Goal: Task Accomplishment & Management: Manage account settings

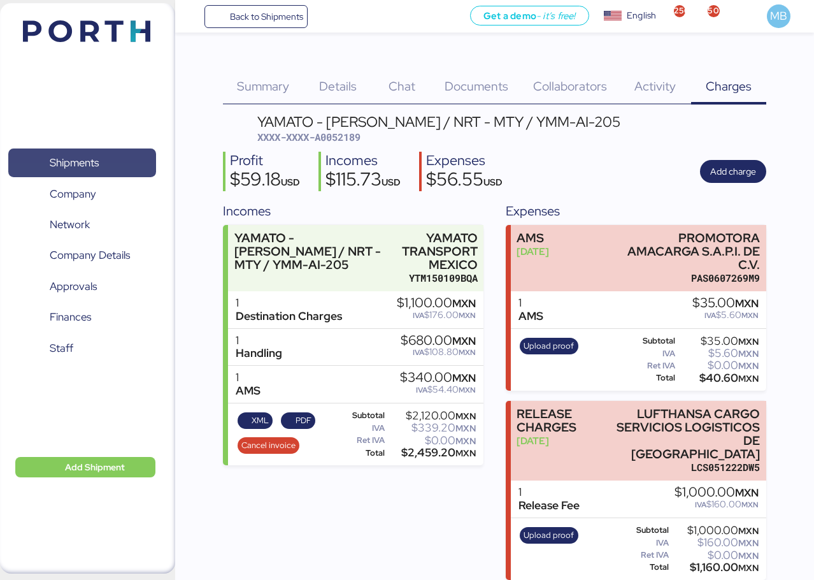
click at [98, 161] on span "Shipments" at bounding box center [74, 163] width 49 height 18
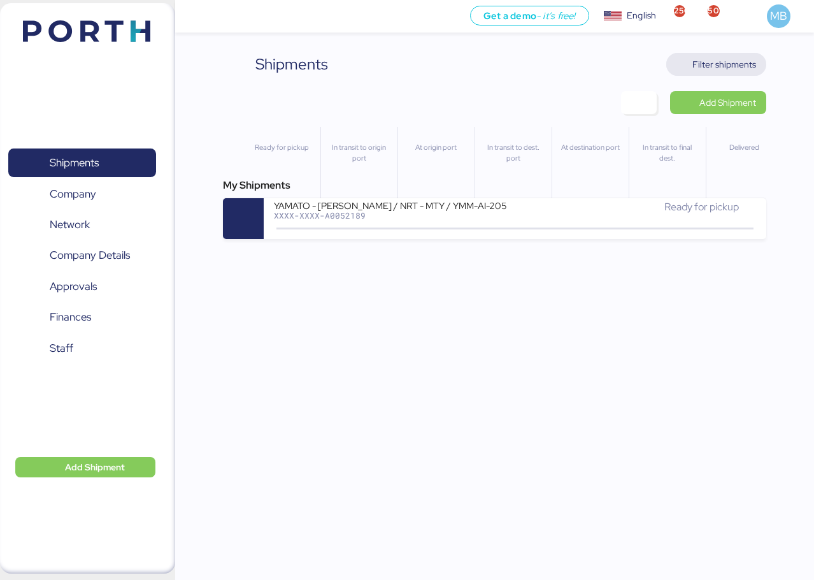
click at [714, 59] on span "Filter shipments" at bounding box center [725, 64] width 64 height 15
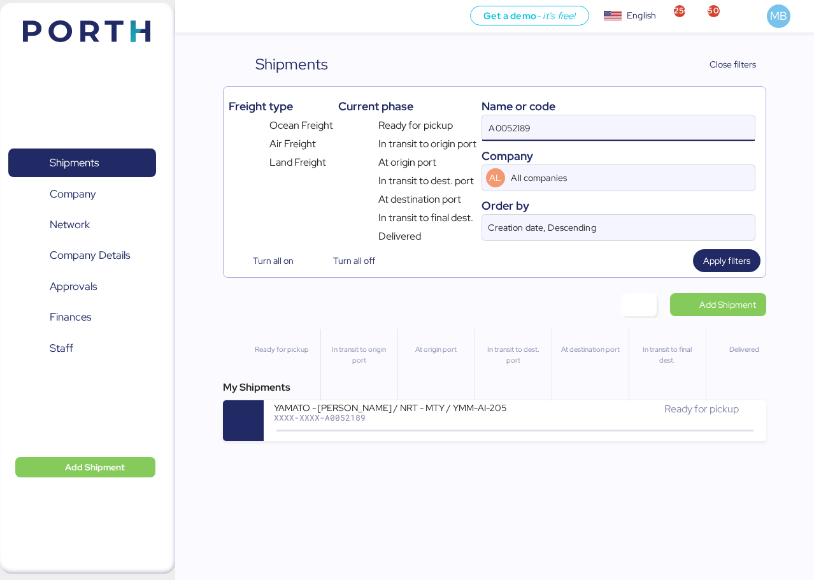
drag, startPoint x: 494, startPoint y: 126, endPoint x: 439, endPoint y: 126, distance: 55.4
click at [439, 126] on div "Freight type Ocean Freight Air Freight Land Freight Current phase Ready for pic…" at bounding box center [495, 168] width 532 height 152
paste input "O0052128"
type input "O0052128"
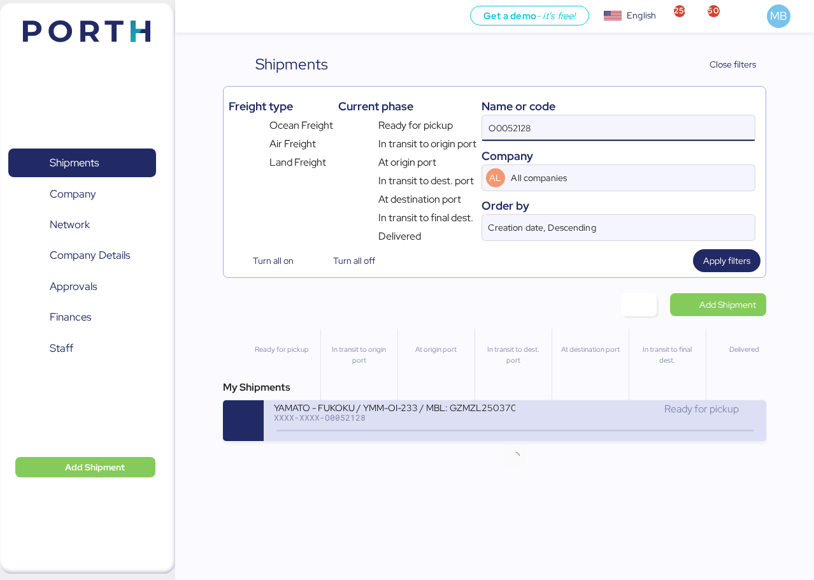
click at [484, 420] on div "XXXX-XXXX-O0052128" at bounding box center [394, 417] width 241 height 9
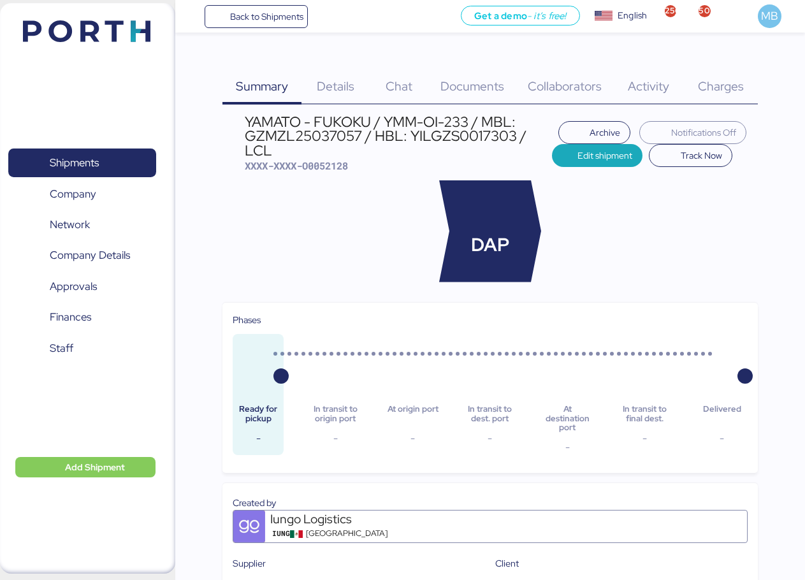
click at [717, 89] on span "Charges" at bounding box center [721, 86] width 46 height 17
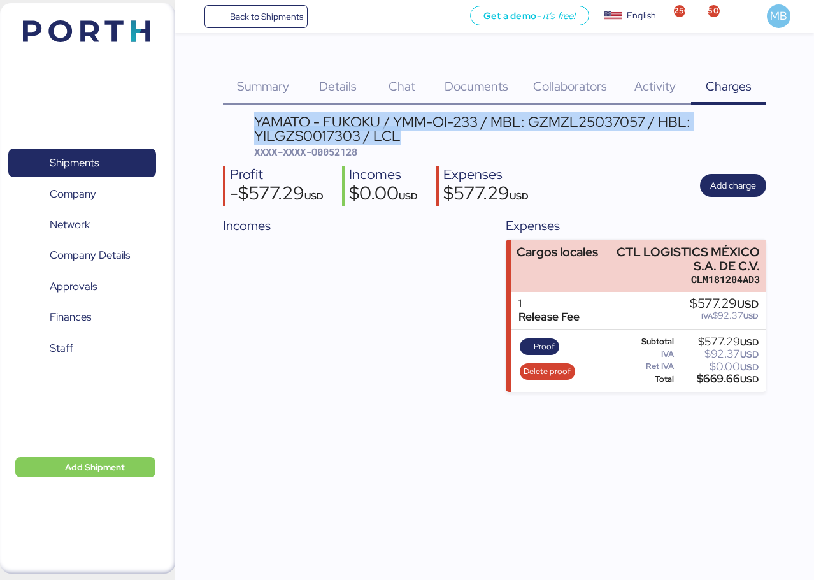
drag, startPoint x: 391, startPoint y: 133, endPoint x: 254, endPoint y: 119, distance: 137.1
click at [254, 119] on div "YAMATO - FUKOKU / YMM-OI-233 / MBL: GZMZL25037057 / HBL: YILGZS0017303 / LCL" at bounding box center [510, 129] width 512 height 29
copy div "YAMATO - FUKOKU / YMM-OI-233 / MBL: GZMZL25037057 / HBL: YILGZS0017303 / LCL"
click at [741, 179] on span "Add charge" at bounding box center [734, 185] width 46 height 15
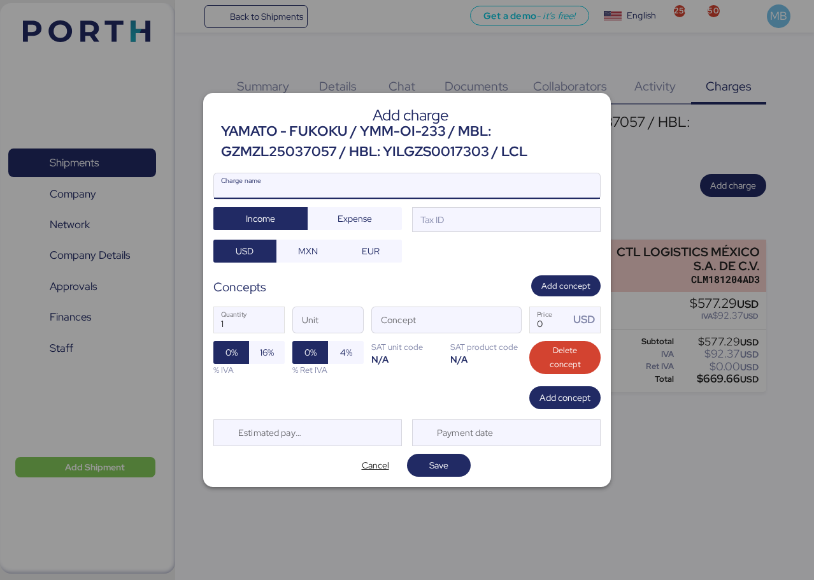
click at [446, 182] on input "Charge name" at bounding box center [407, 185] width 386 height 25
paste input "YAMATO - FUKOKU / YMM-OI-233 / MBL: GZMZL25037057 / HBL: YILGZS0017303 / LCL"
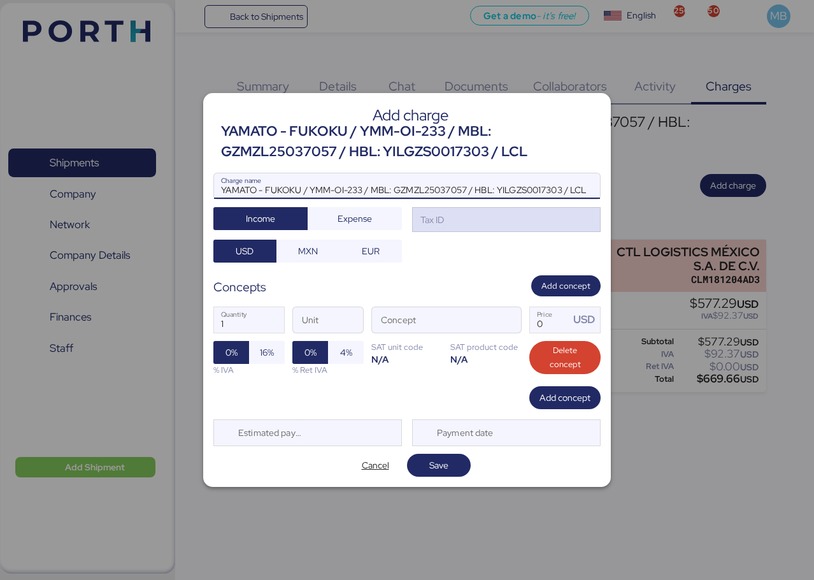
type input "YAMATO - FUKOKU / YMM-OI-233 / MBL: GZMZL25037057 / HBL: YILGZS0017303 / LCL"
click at [497, 219] on div "Tax ID" at bounding box center [506, 219] width 189 height 25
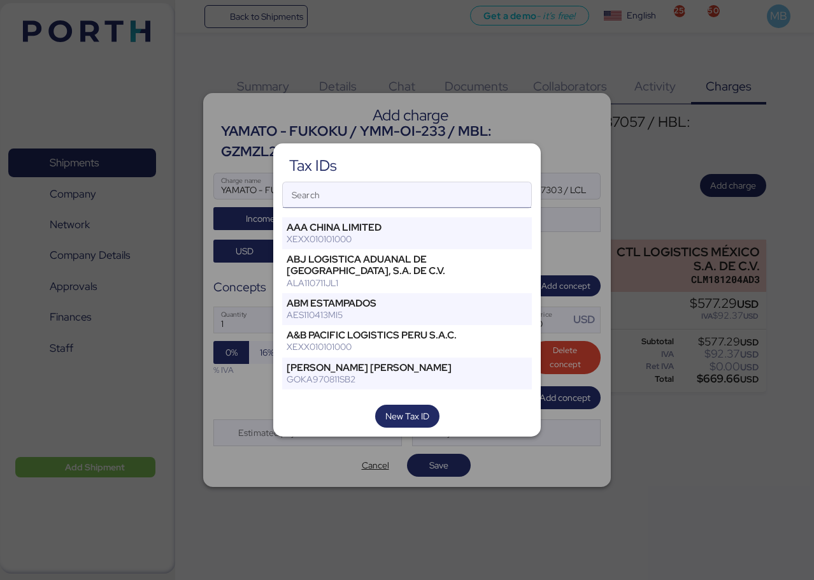
click at [417, 203] on input "Search" at bounding box center [407, 194] width 249 height 25
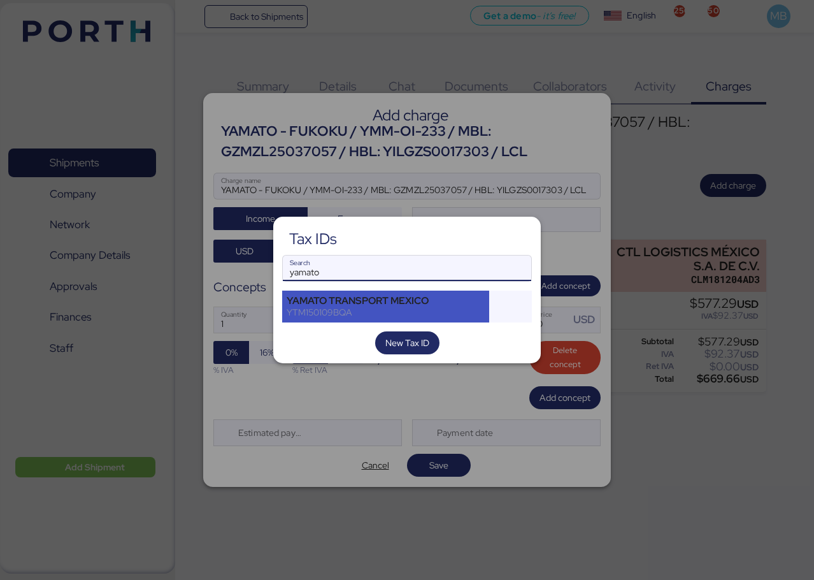
type input "yamato"
click at [405, 309] on div "YTM150109BQA" at bounding box center [386, 312] width 198 height 11
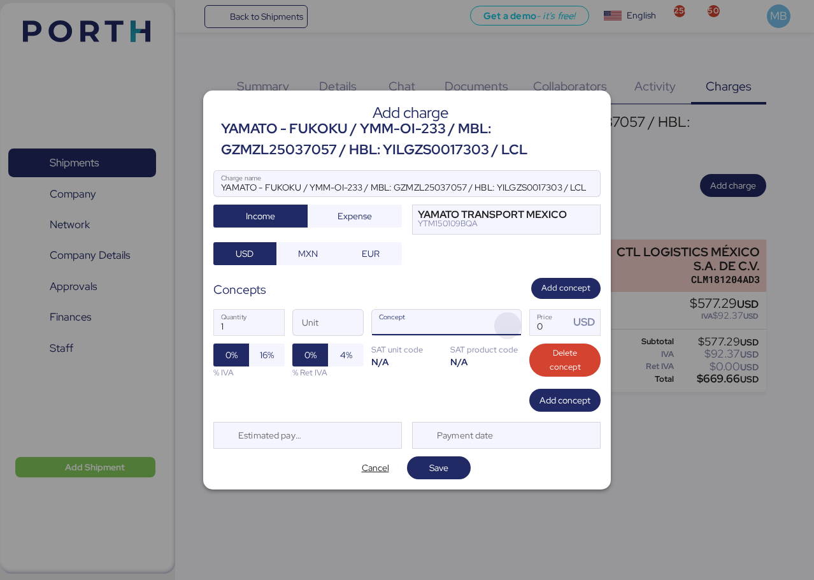
click at [499, 322] on span "button" at bounding box center [507, 325] width 27 height 27
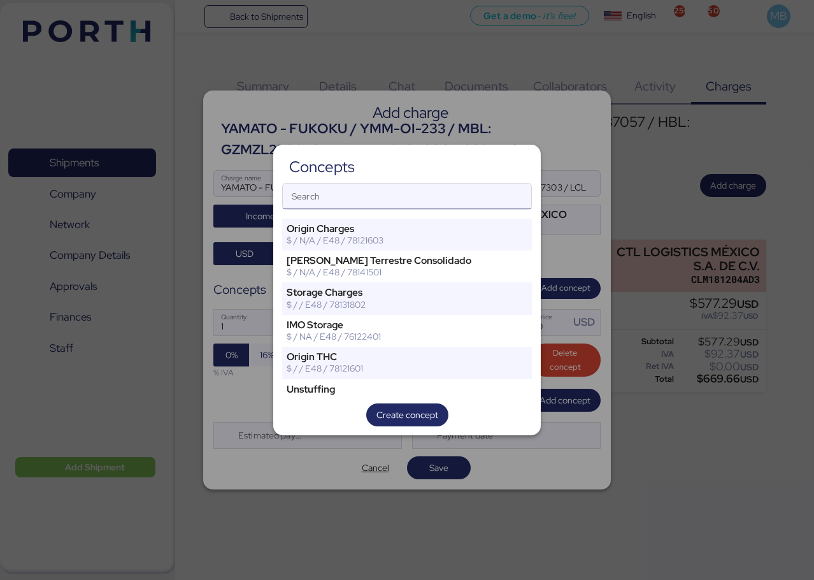
click at [398, 202] on input "Search" at bounding box center [407, 196] width 249 height 25
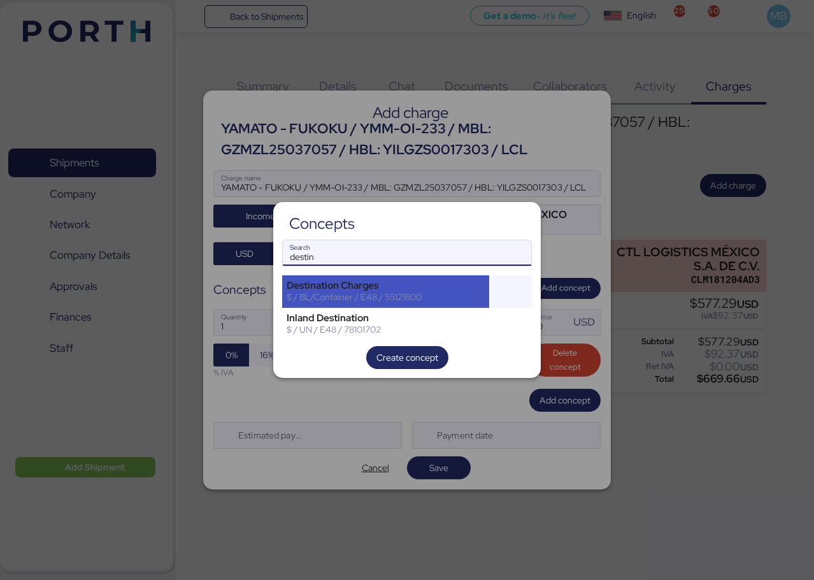
type input "destin"
click at [384, 289] on div "Destination Charges" at bounding box center [386, 285] width 198 height 11
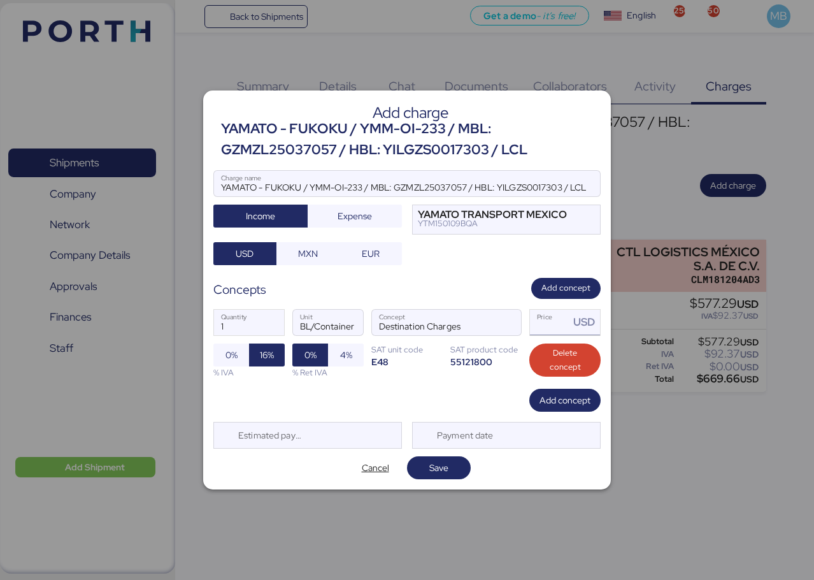
click at [551, 327] on input "Price USD" at bounding box center [550, 322] width 40 height 25
type input "597.29"
click at [505, 398] on div "Add concept" at bounding box center [406, 400] width 387 height 23
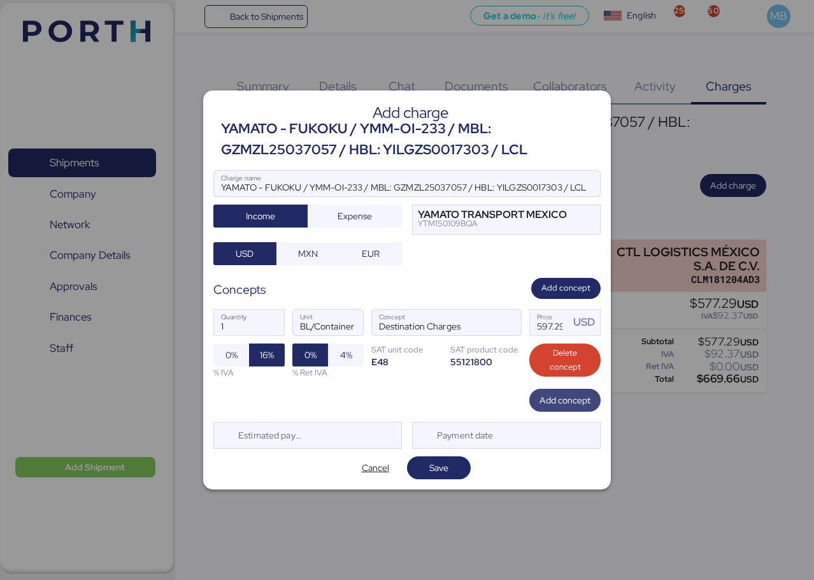
click at [540, 400] on span "Add concept" at bounding box center [565, 400] width 51 height 15
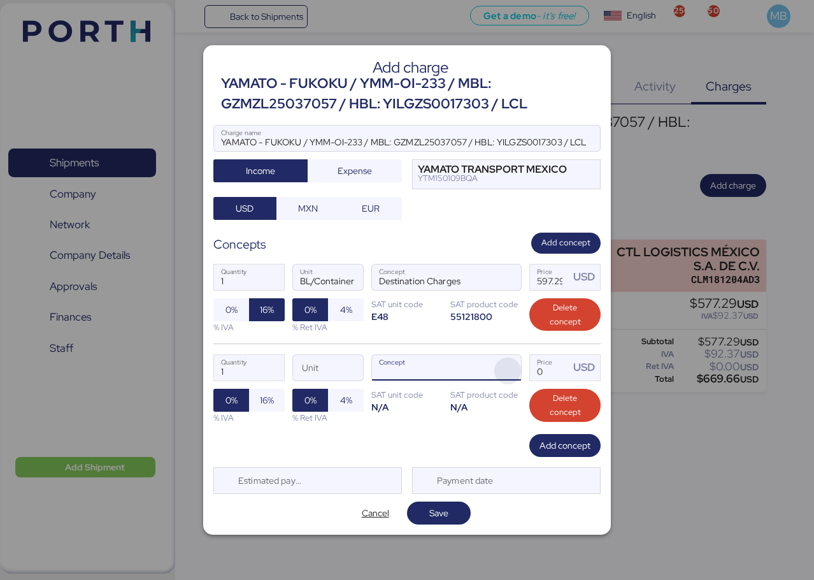
click at [513, 370] on span "button" at bounding box center [507, 370] width 27 height 27
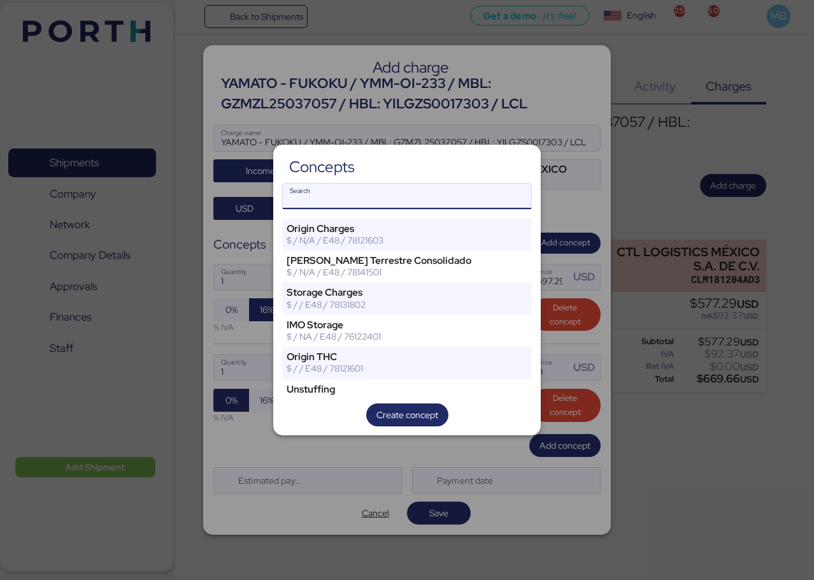
click at [384, 201] on input "Search" at bounding box center [407, 196] width 249 height 25
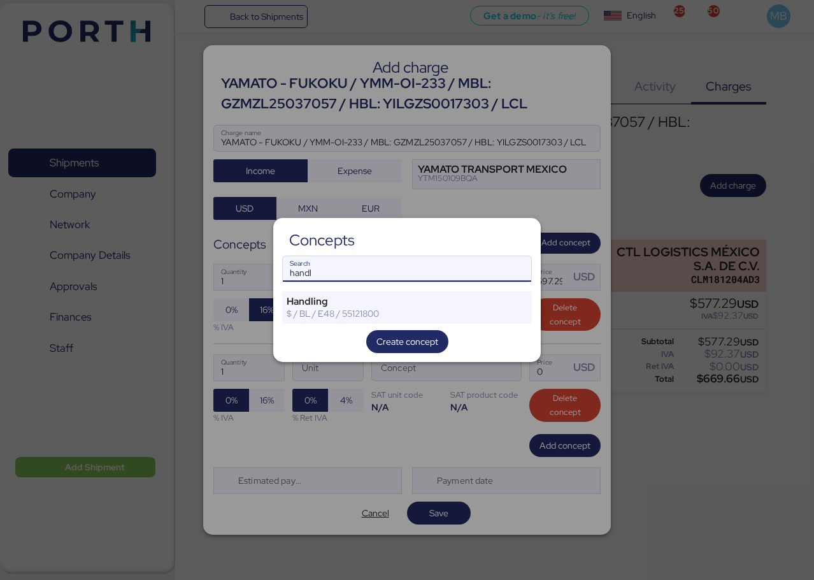
type input "handl"
click at [375, 289] on div "Concepts handl Search Handling $ / BL / E48 / 55121800 Create concept" at bounding box center [407, 290] width 268 height 144
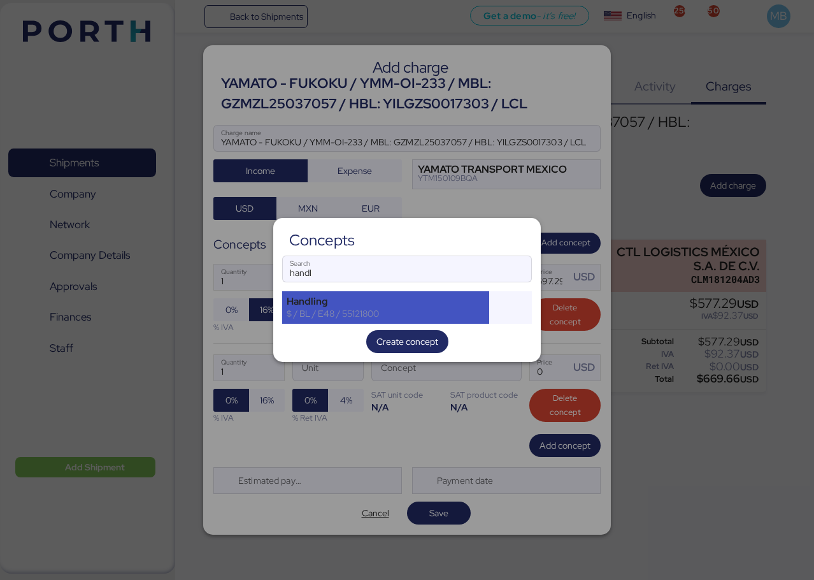
click at [336, 319] on div "Handling $ / BL / E48 / 55121800" at bounding box center [385, 307] width 207 height 32
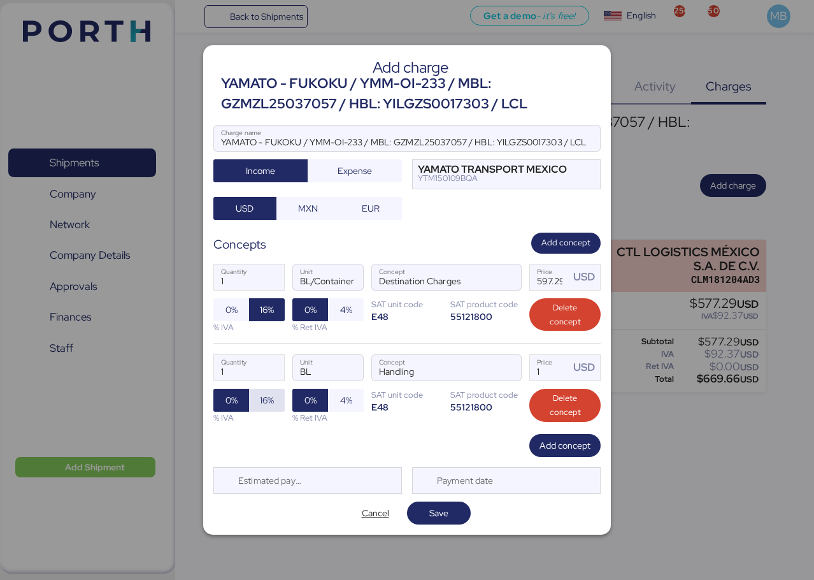
click at [270, 408] on span "16%" at bounding box center [266, 400] width 15 height 18
click at [493, 368] on div at bounding box center [506, 367] width 31 height 25
click at [507, 365] on span "button" at bounding box center [507, 370] width 27 height 27
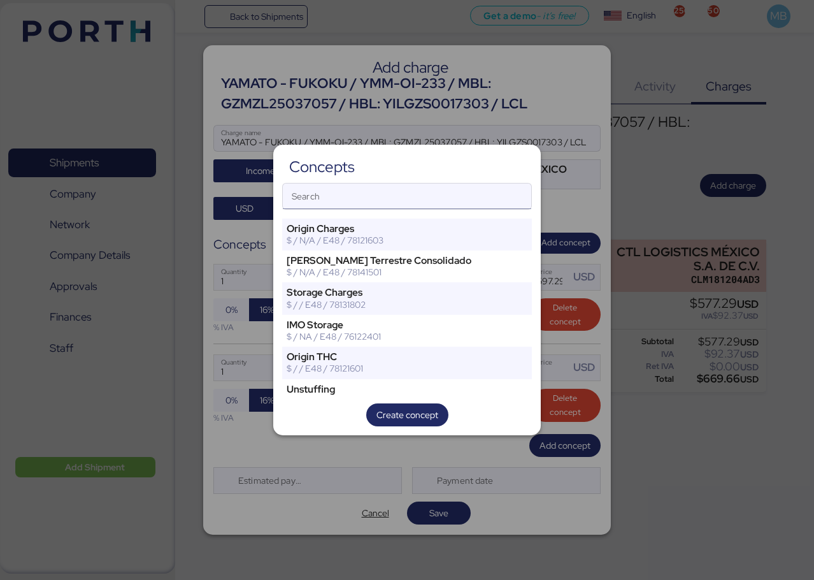
click at [406, 199] on input "Search" at bounding box center [407, 196] width 249 height 25
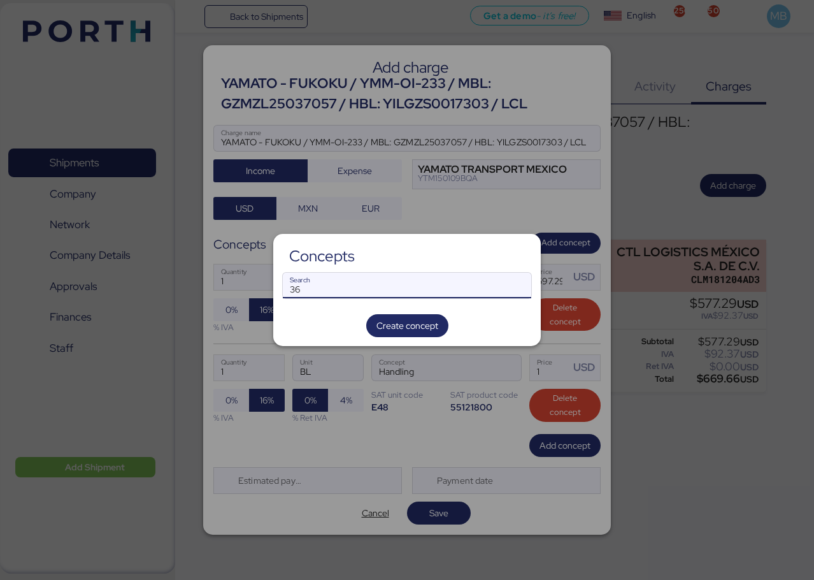
type input "3"
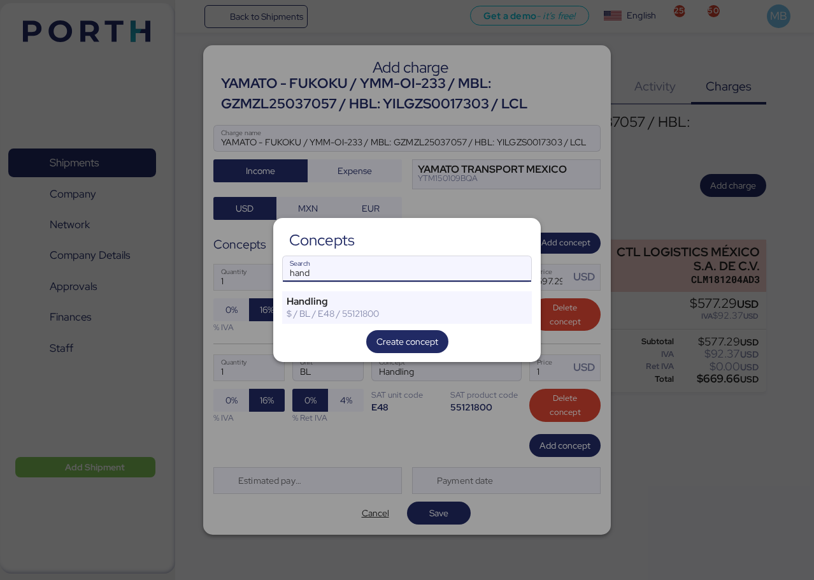
type input "hand"
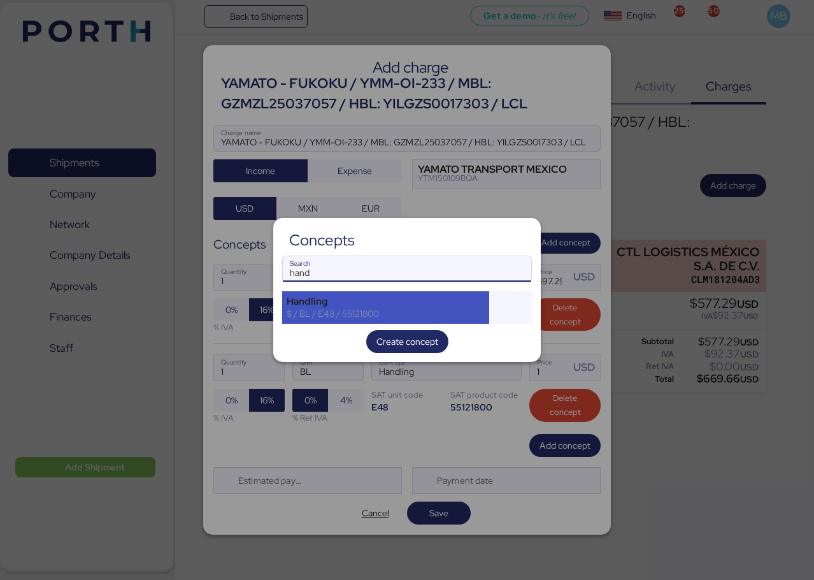
click at [398, 293] on div "Handling $ / BL / E48 / 55121800" at bounding box center [385, 307] width 207 height 32
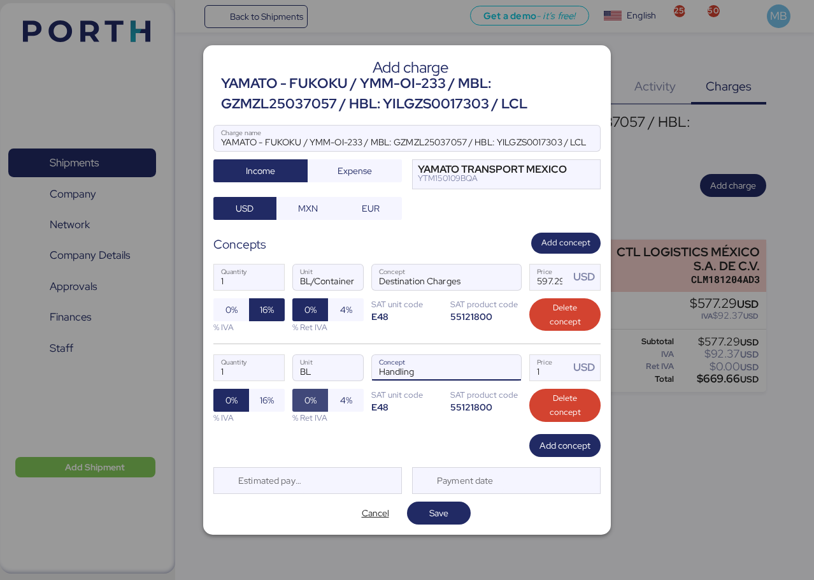
click at [270, 394] on span "16%" at bounding box center [267, 400] width 14 height 15
click at [544, 375] on input "1" at bounding box center [550, 367] width 40 height 25
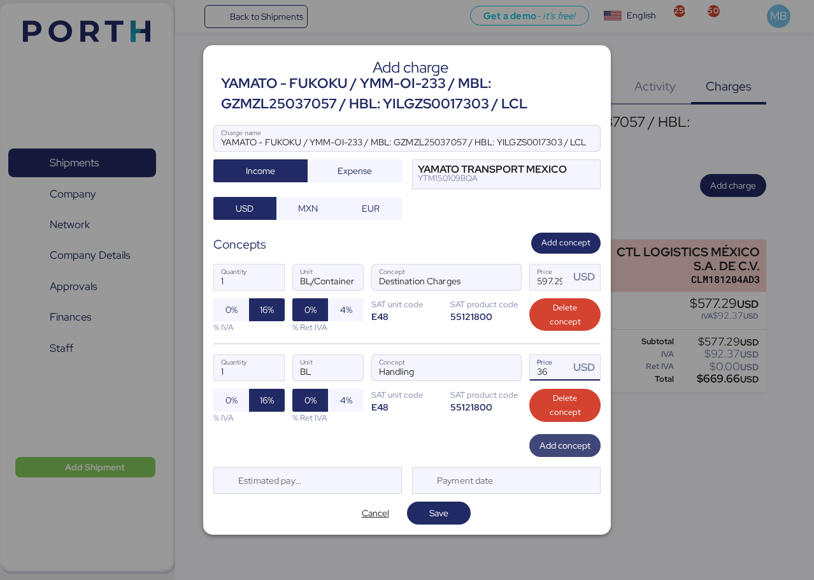
type input "36"
click at [547, 444] on span "Add concept" at bounding box center [565, 445] width 51 height 15
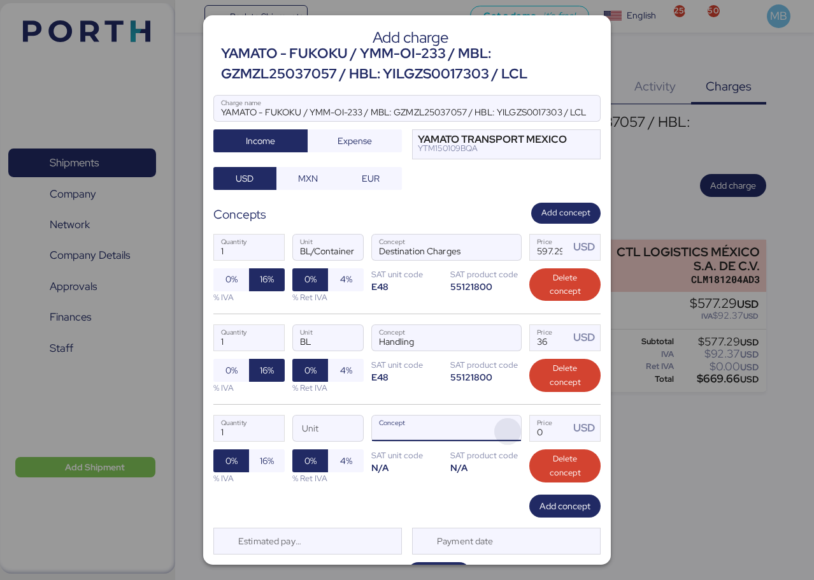
click at [501, 425] on span "button" at bounding box center [507, 431] width 27 height 27
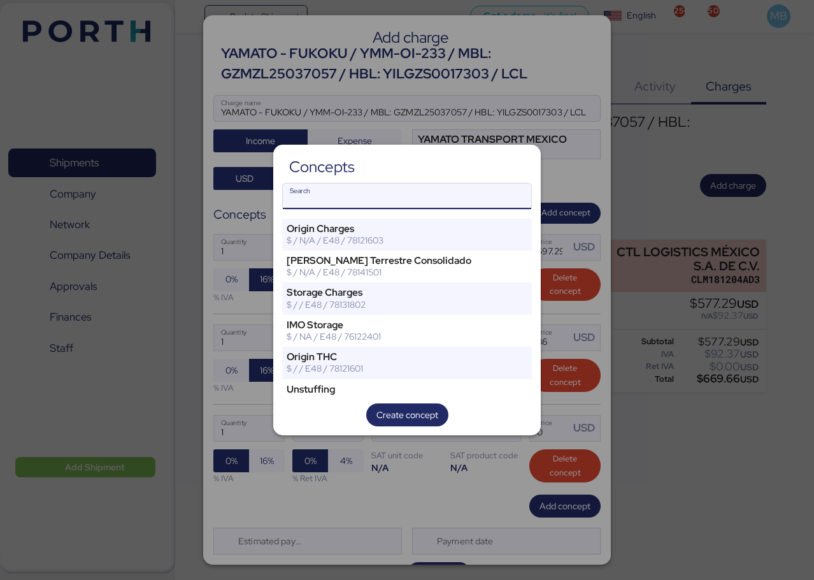
click at [387, 200] on input "Search" at bounding box center [407, 196] width 249 height 25
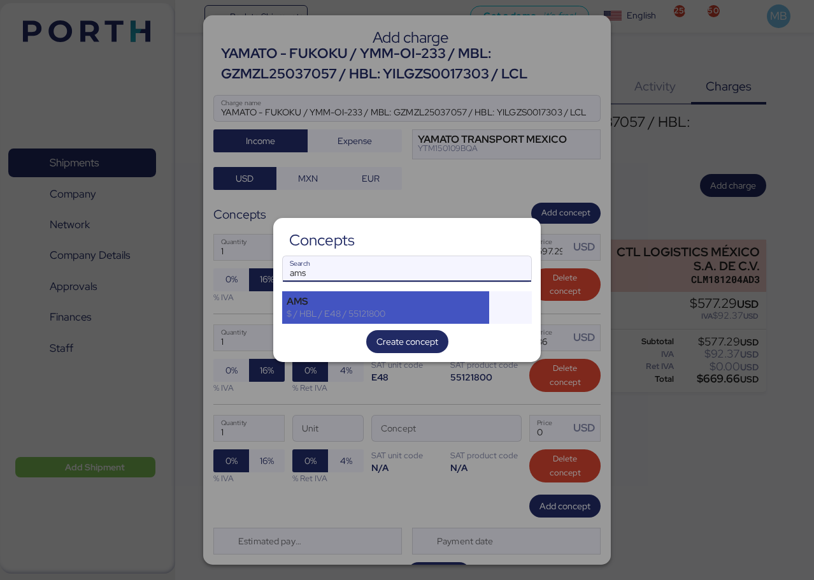
type input "ams"
click at [361, 302] on div "AMS" at bounding box center [386, 301] width 198 height 11
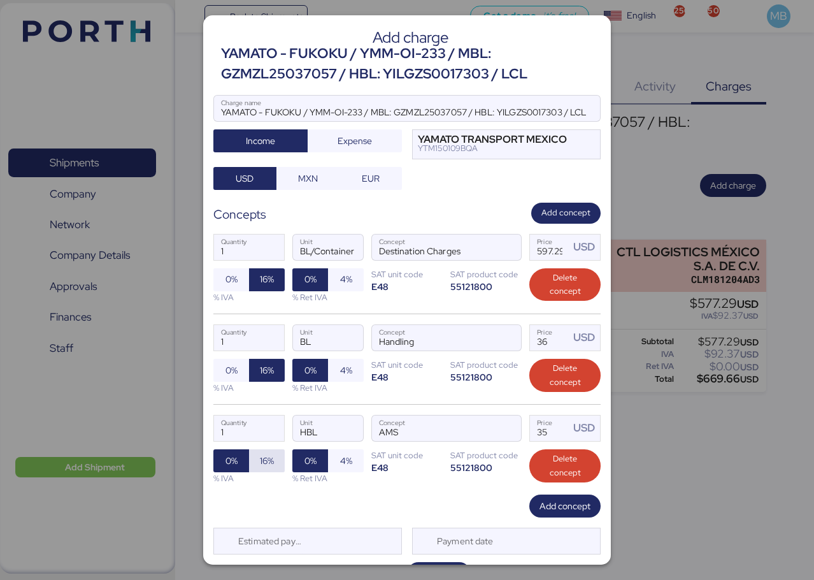
click at [272, 463] on span "16%" at bounding box center [267, 460] width 14 height 15
drag, startPoint x: 541, startPoint y: 431, endPoint x: 510, endPoint y: 431, distance: 31.2
click at [510, 431] on div "1 Quantity HBL Unit AMS Concept 35 Price USD 0% 16% % IVA 0% 4% % Ret IVA SAT u…" at bounding box center [406, 449] width 387 height 90
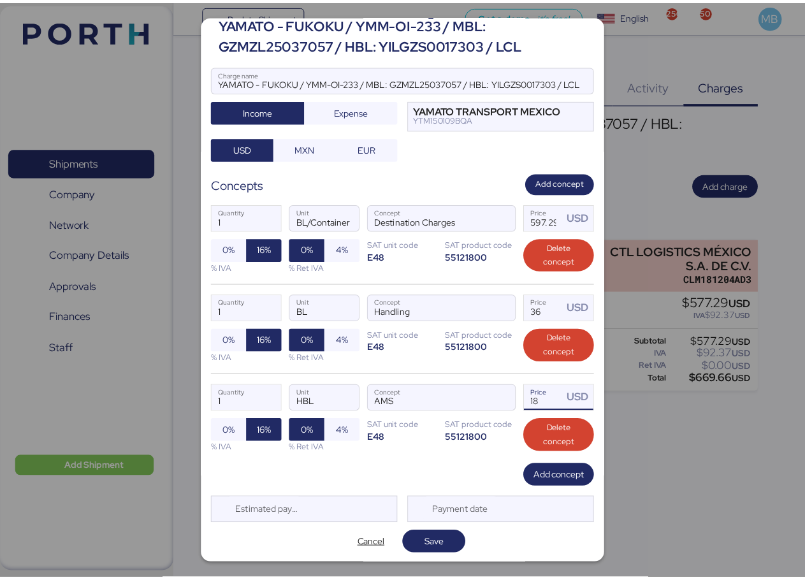
scroll to position [31, 0]
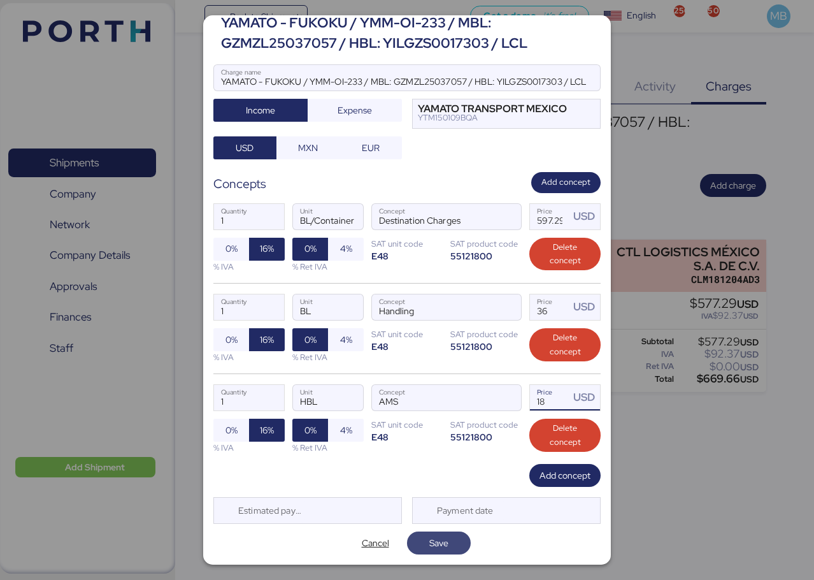
type input "18"
click at [449, 538] on span "Save" at bounding box center [438, 543] width 43 height 18
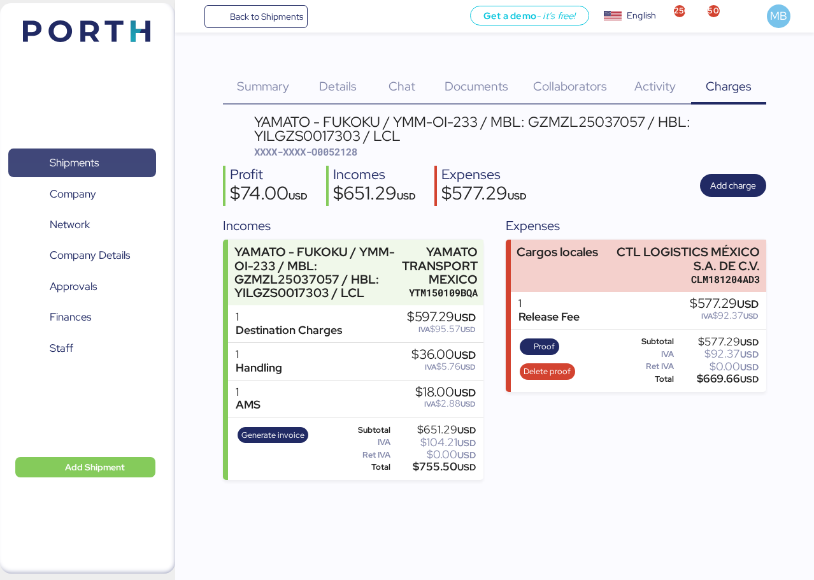
click at [98, 170] on span "Shipments" at bounding box center [74, 163] width 49 height 18
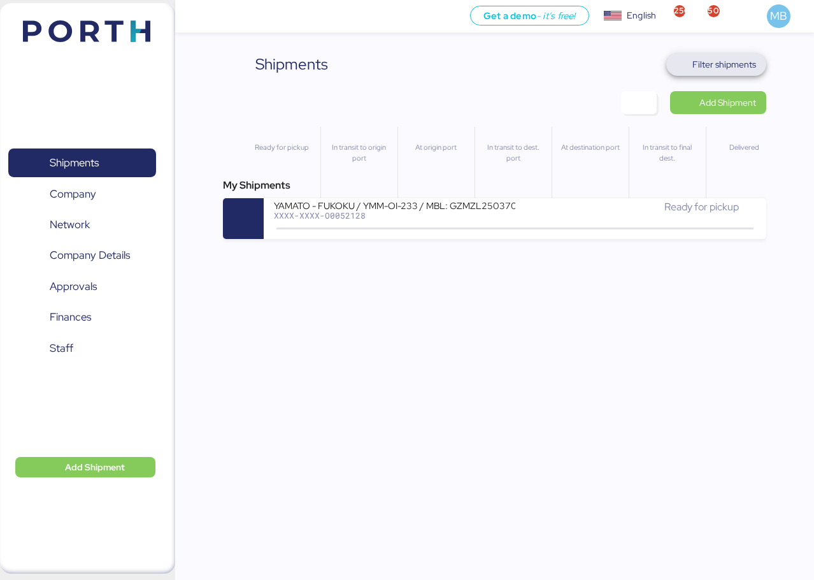
click at [717, 65] on span "Filter shipments" at bounding box center [725, 64] width 64 height 15
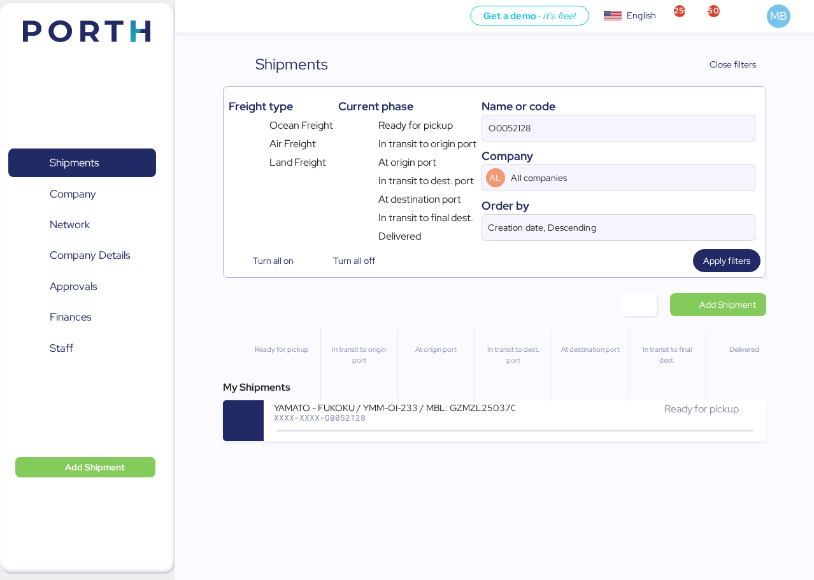
drag, startPoint x: 548, startPoint y: 128, endPoint x: 419, endPoint y: 128, distance: 128.7
click at [419, 128] on div "Freight type Ocean Freight Air Freight Land Freight Current phase Ready for pic…" at bounding box center [495, 168] width 532 height 152
paste input "O0052062"
type input "O0052062"
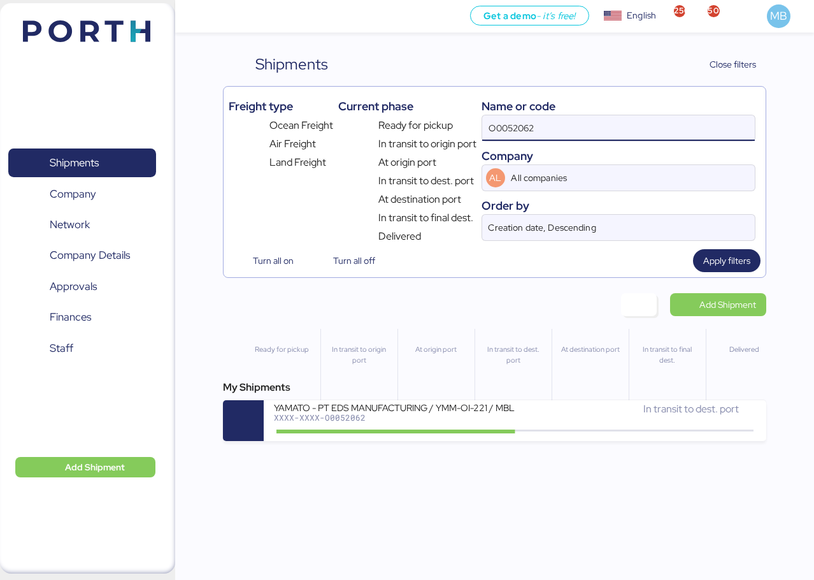
click at [495, 408] on div "YAMATO - PT EDS MANUFACTURING / YMM-OI-221 / MBL: 049FX09080 / HBL: YIFFW016351…" at bounding box center [394, 406] width 241 height 11
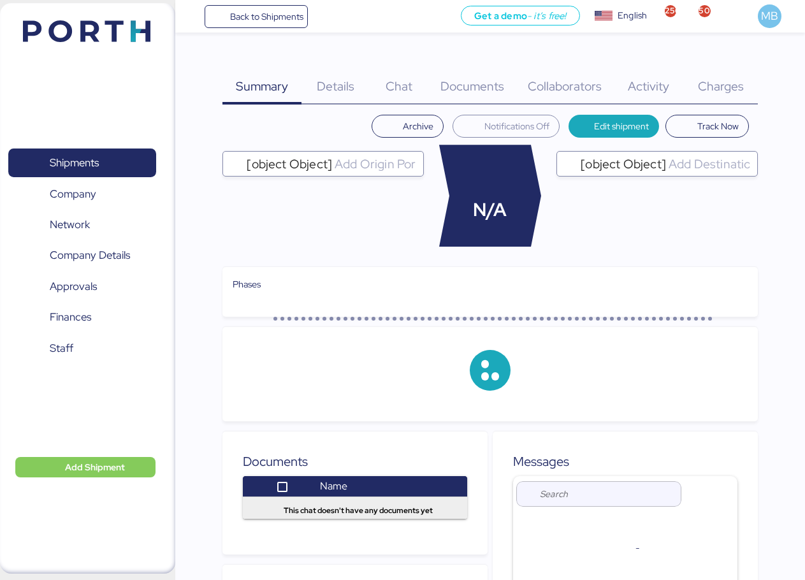
click at [721, 75] on div "Charges 0" at bounding box center [721, 79] width 74 height 52
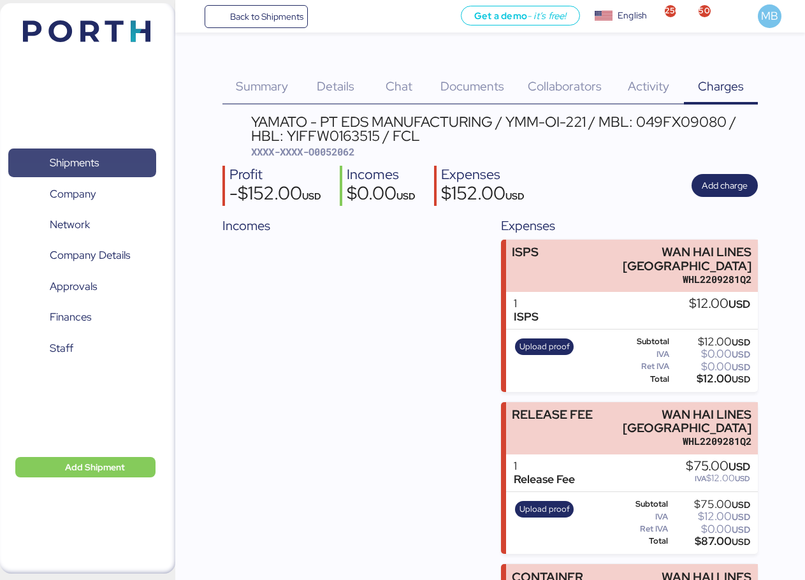
click at [101, 161] on span "Shipments" at bounding box center [81, 163] width 137 height 18
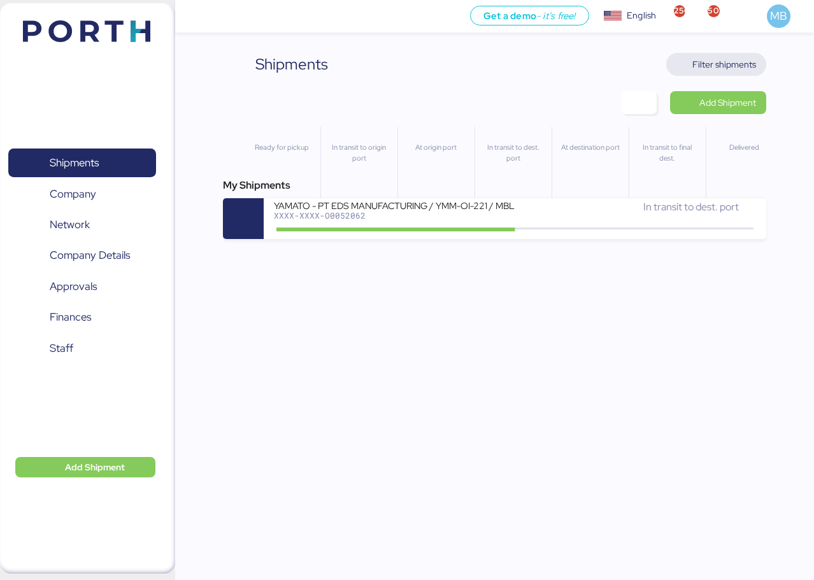
click at [753, 63] on span "Filter shipments" at bounding box center [725, 64] width 64 height 15
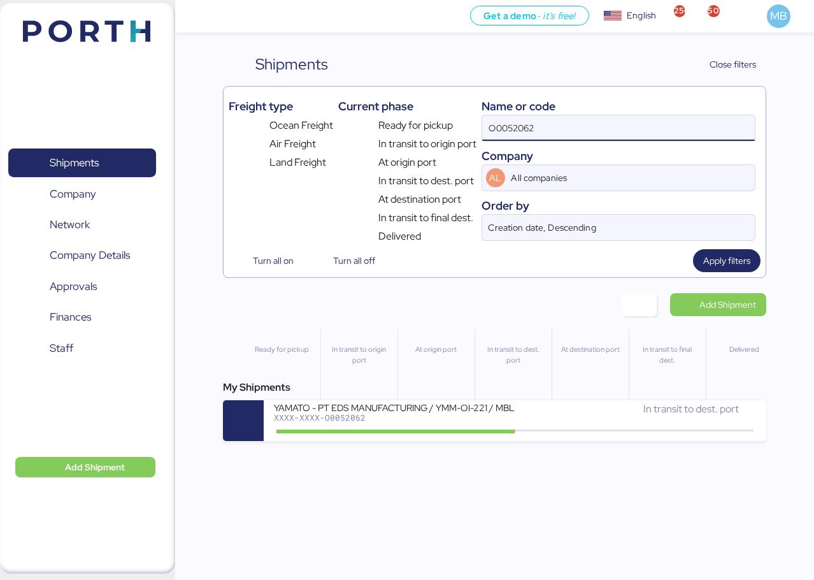
drag, startPoint x: 604, startPoint y: 122, endPoint x: 437, endPoint y: 118, distance: 167.6
click at [437, 118] on div "Freight type Ocean Freight Air Freight Land Freight Current phase Ready for pic…" at bounding box center [495, 168] width 532 height 152
type input "yamato"
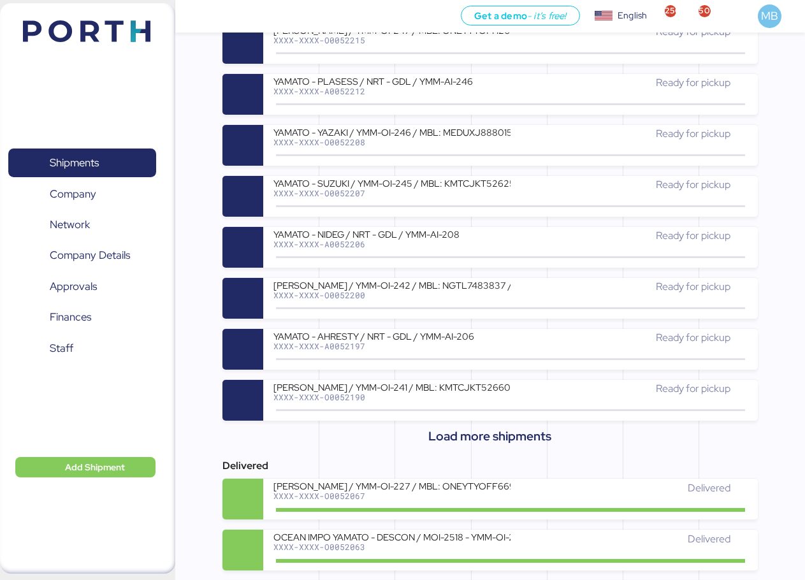
scroll to position [510, 0]
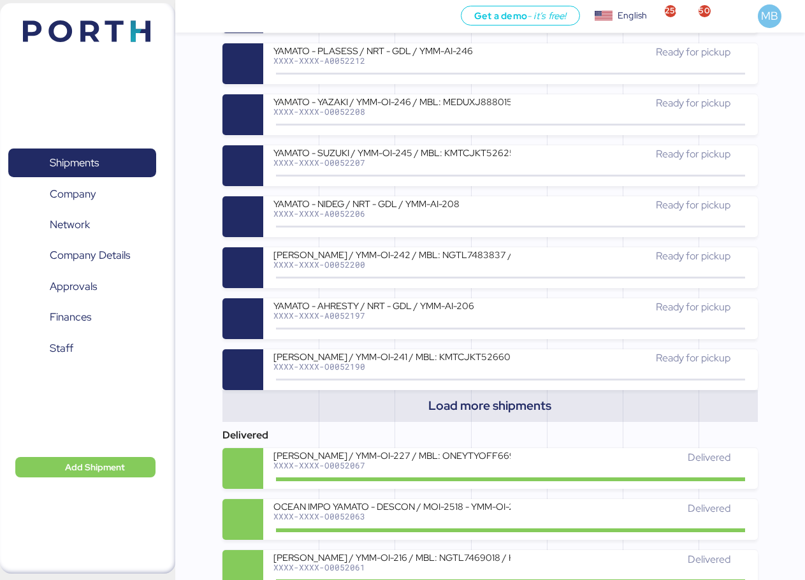
click at [496, 412] on span "Load more shipments" at bounding box center [489, 405] width 123 height 21
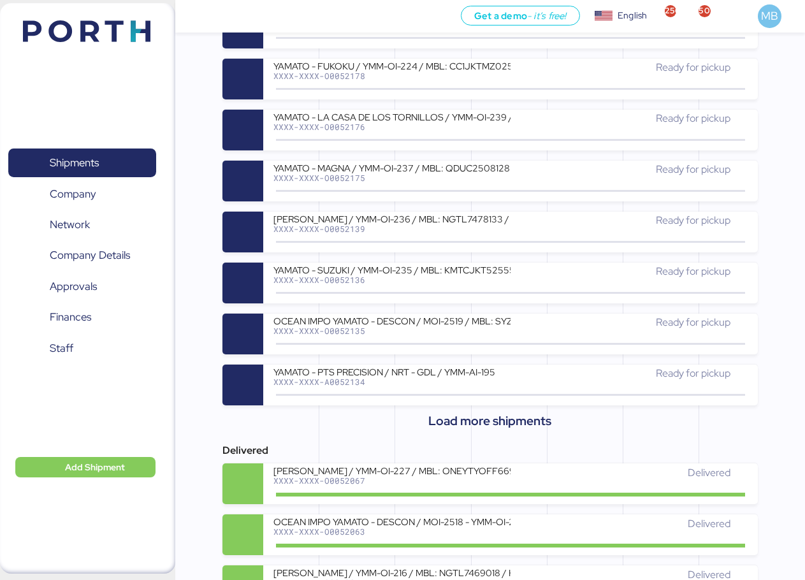
scroll to position [1020, 0]
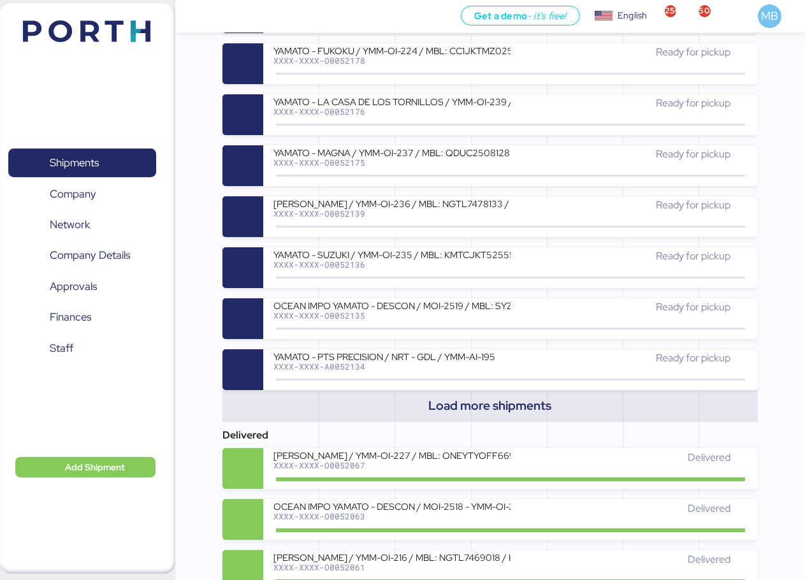
click at [513, 404] on span "Load more shipments" at bounding box center [489, 405] width 123 height 21
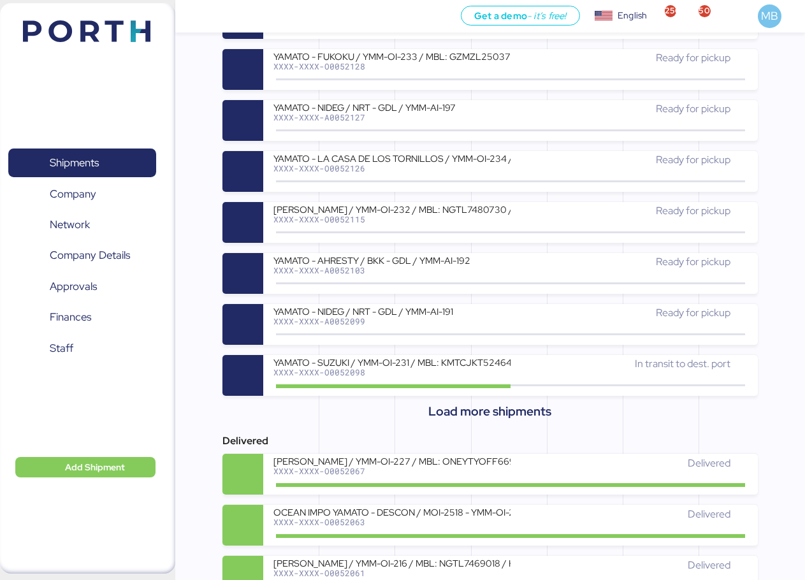
scroll to position [1529, 0]
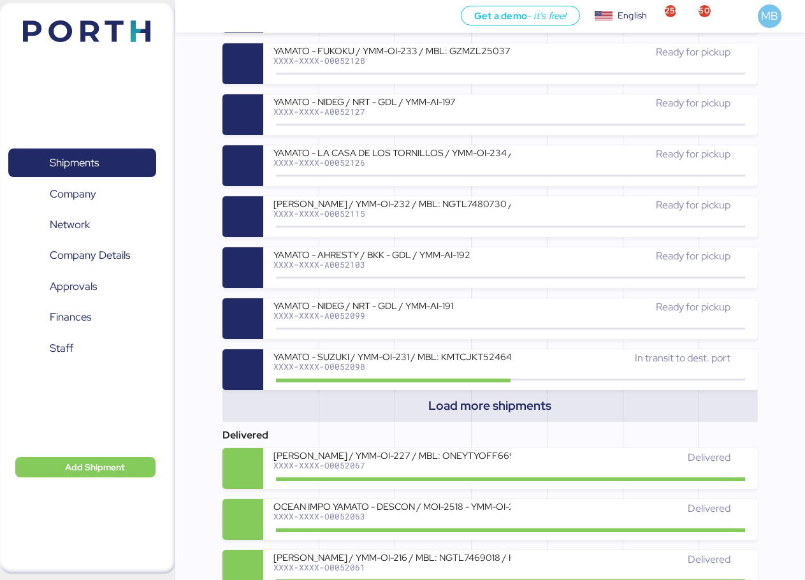
click at [512, 402] on span "Load more shipments" at bounding box center [489, 405] width 123 height 21
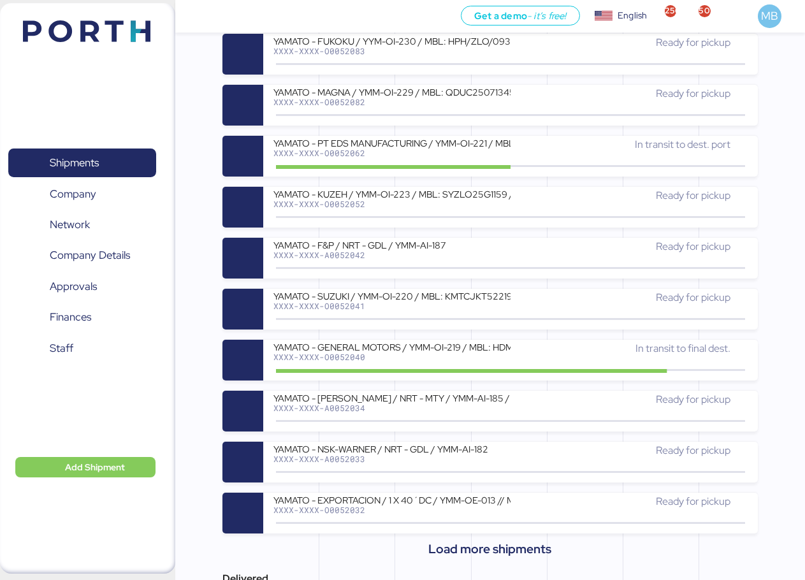
scroll to position [1912, 0]
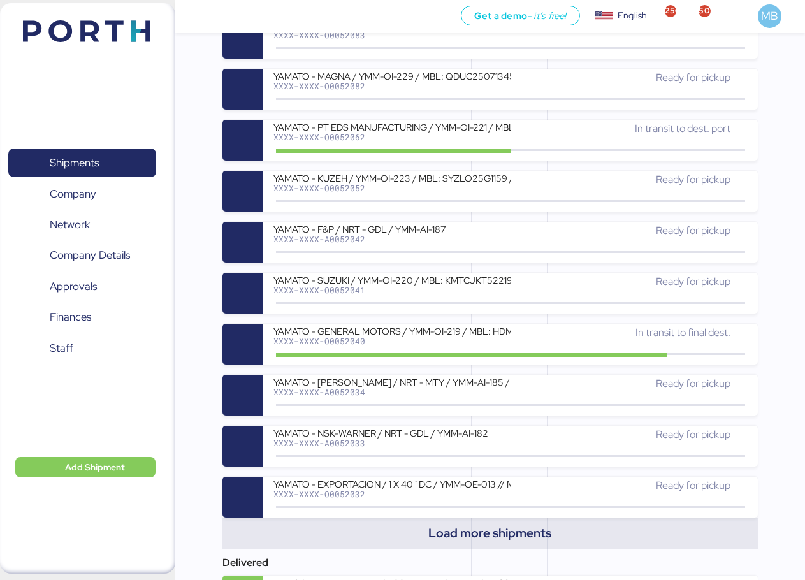
click at [514, 530] on span "Load more shipments" at bounding box center [489, 533] width 123 height 21
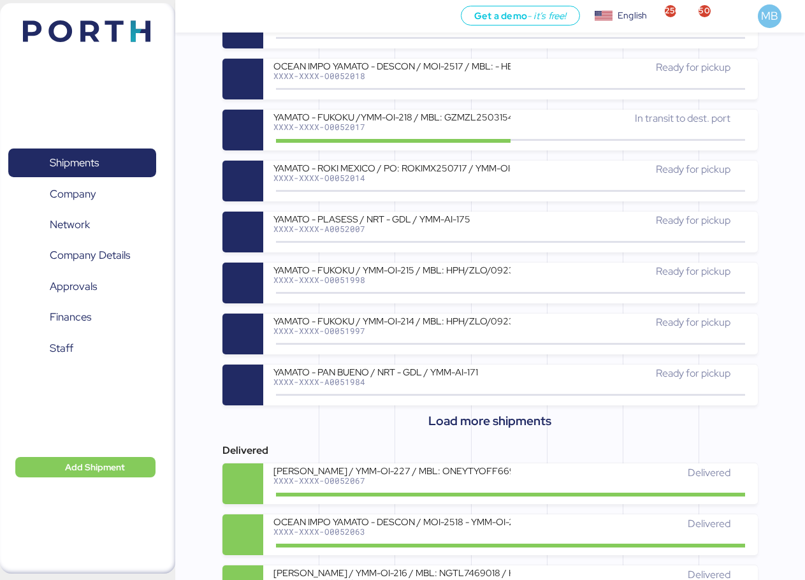
scroll to position [2549, 0]
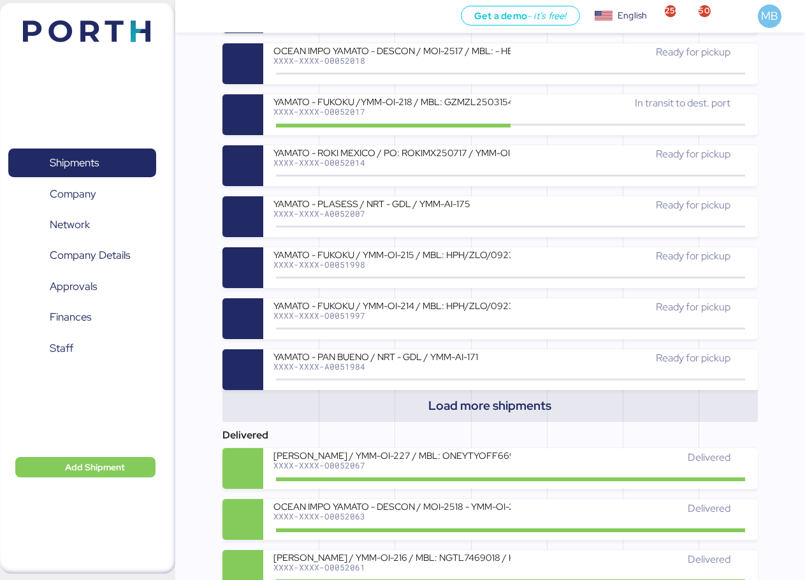
click at [534, 400] on span "Load more shipments" at bounding box center [489, 405] width 123 height 21
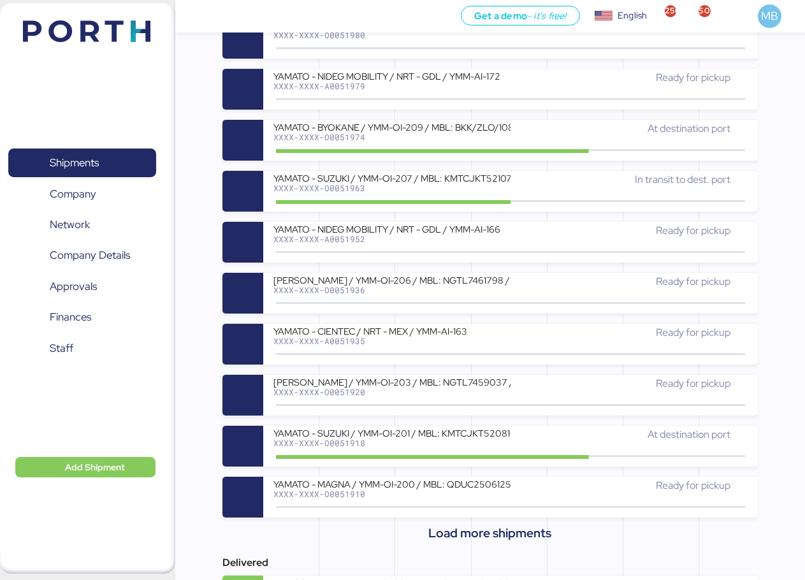
scroll to position [3059, 0]
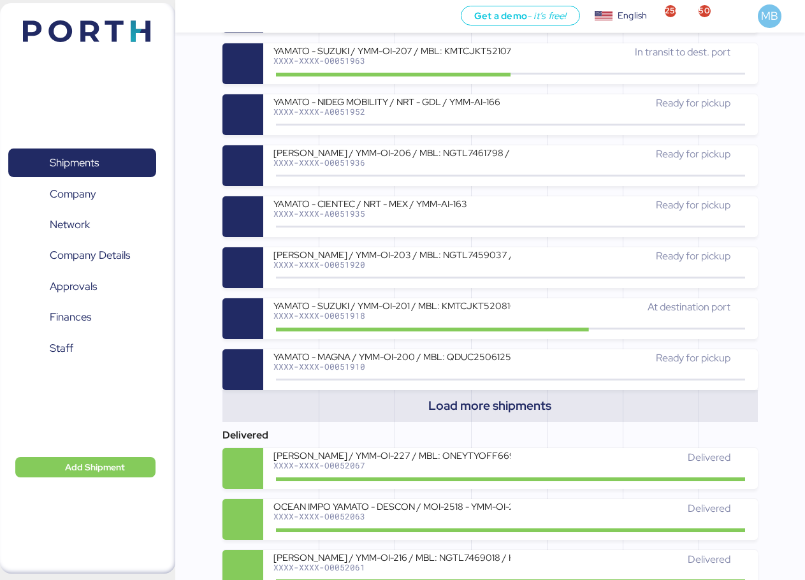
click at [525, 407] on span "Load more shipments" at bounding box center [489, 405] width 123 height 21
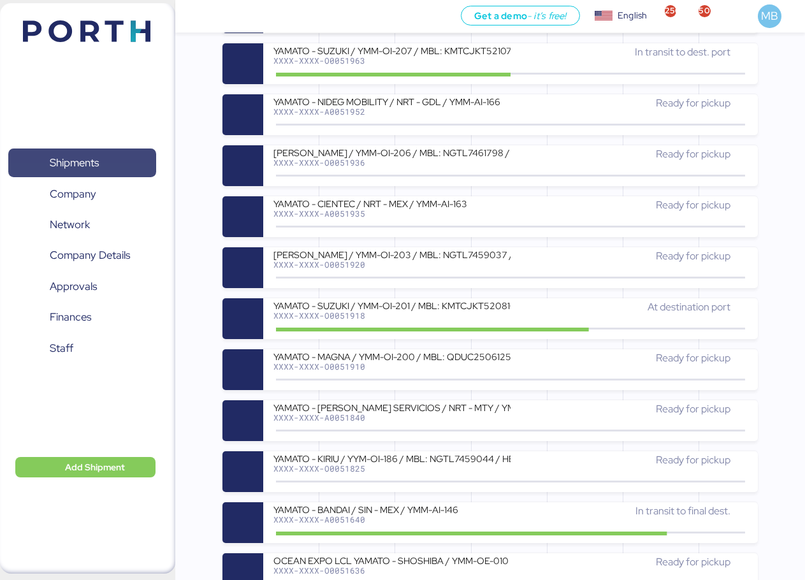
click at [71, 157] on span "Shipments" at bounding box center [74, 163] width 49 height 18
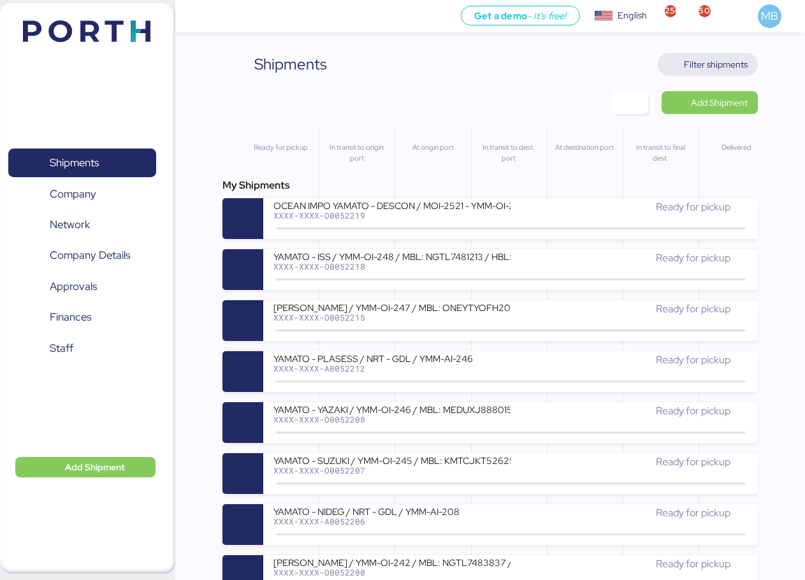
click at [748, 62] on span "Filter shipments" at bounding box center [708, 64] width 100 height 23
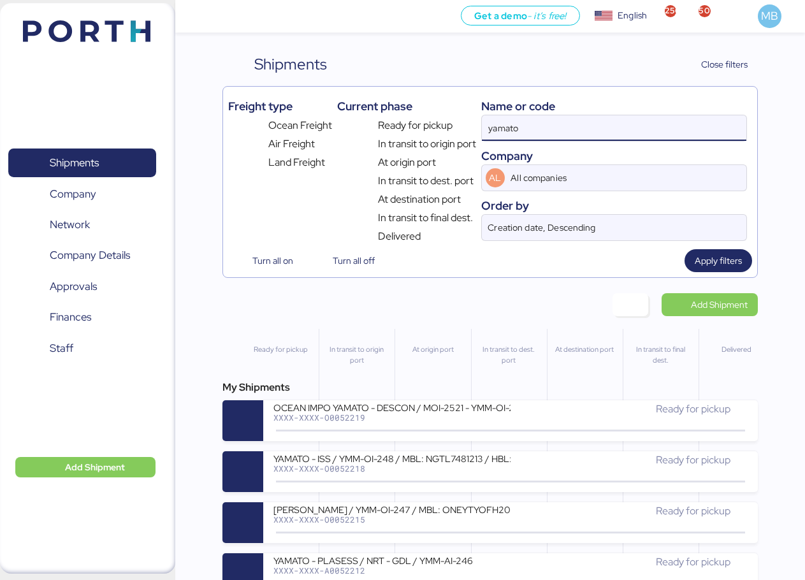
drag, startPoint x: 572, startPoint y: 125, endPoint x: 425, endPoint y: 125, distance: 146.6
click at [425, 125] on div "Freight type Ocean Freight Air Freight Land Freight Current phase Ready for pic…" at bounding box center [490, 168] width 524 height 152
paste input "O0050674"
type input "O0050674"
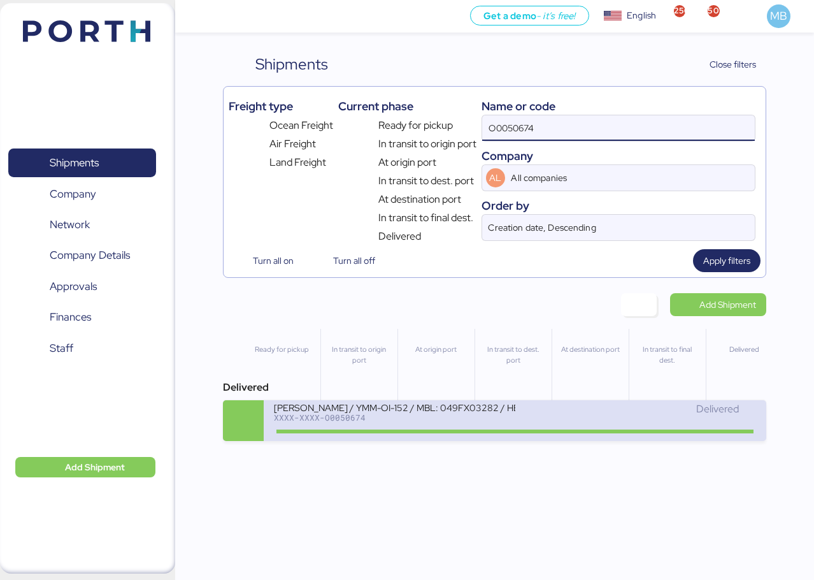
click at [554, 413] on div "Delivered" at bounding box center [636, 408] width 241 height 15
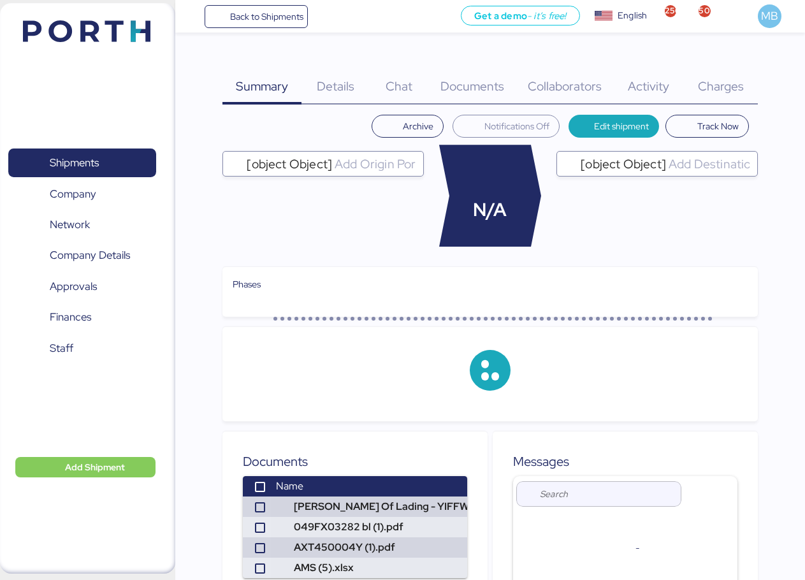
click at [730, 87] on span "Charges" at bounding box center [721, 86] width 46 height 17
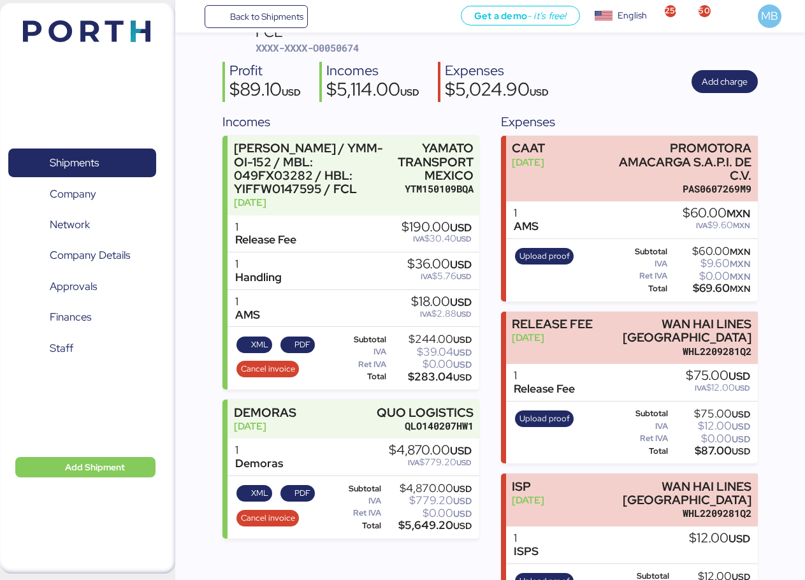
scroll to position [127, 0]
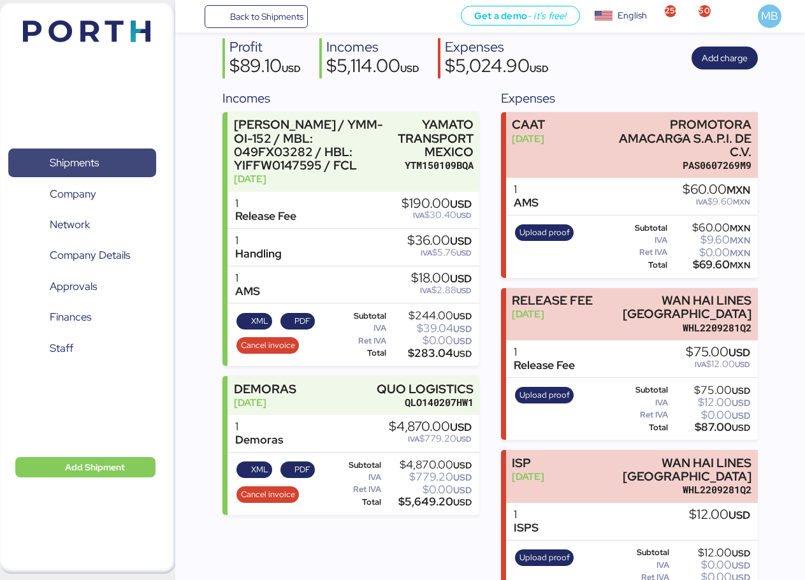
click at [95, 162] on span "Shipments" at bounding box center [74, 163] width 49 height 18
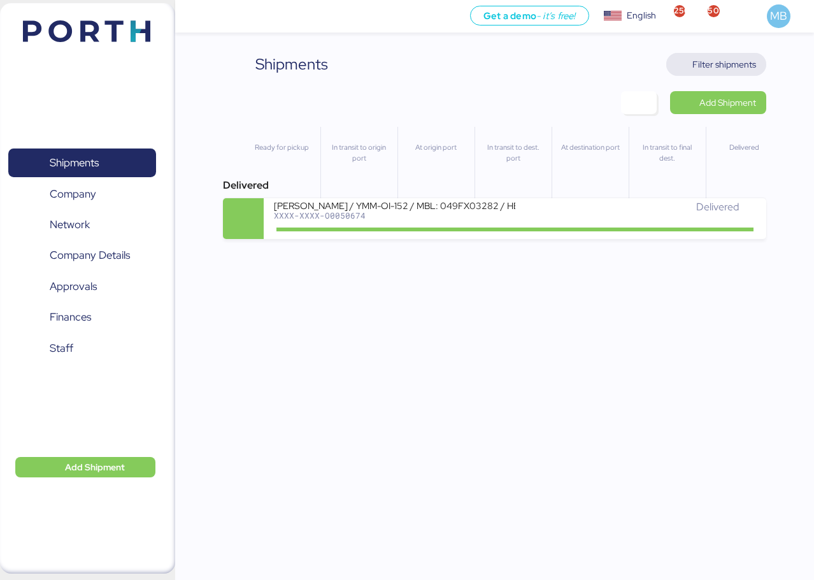
click at [725, 63] on span "Filter shipments" at bounding box center [725, 64] width 64 height 15
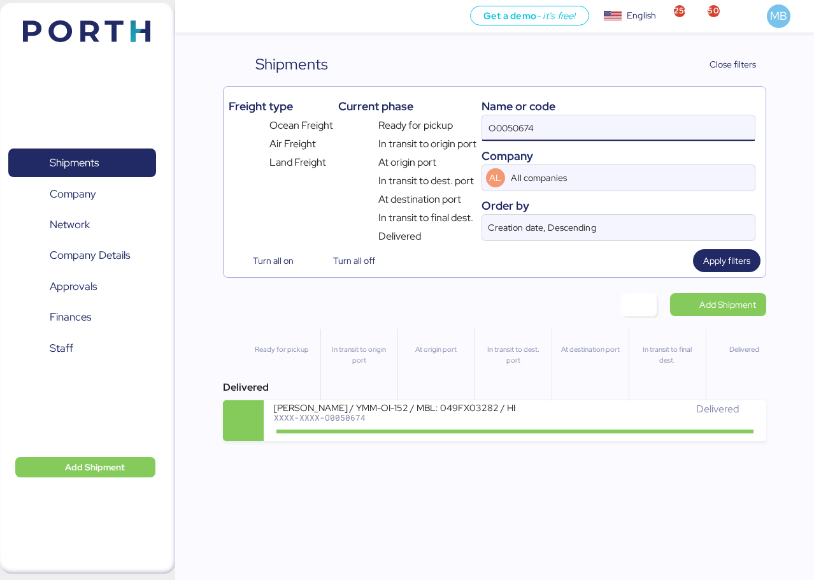
drag, startPoint x: 526, startPoint y: 127, endPoint x: 454, endPoint y: 127, distance: 72.0
click at [454, 127] on div "Freight type Ocean Freight Air Freight Land Freight Current phase Ready for pic…" at bounding box center [495, 168] width 532 height 152
paste input "O0052062"
type input "O0052062"
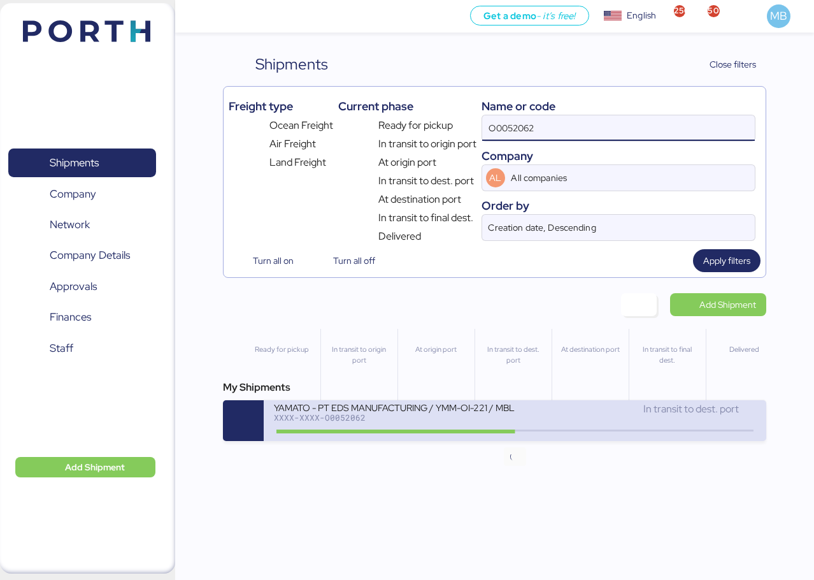
click at [541, 424] on icon at bounding box center [514, 431] width 61 height 14
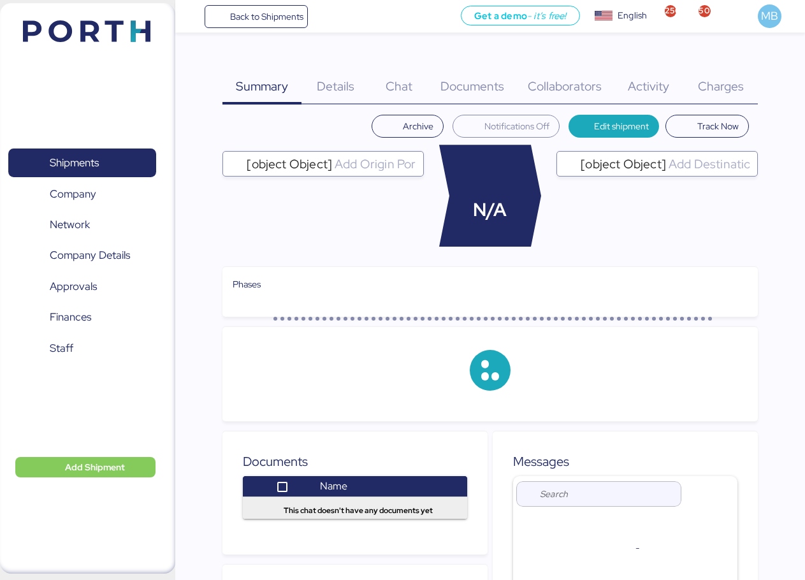
click at [742, 73] on div "Charges 0" at bounding box center [721, 79] width 74 height 52
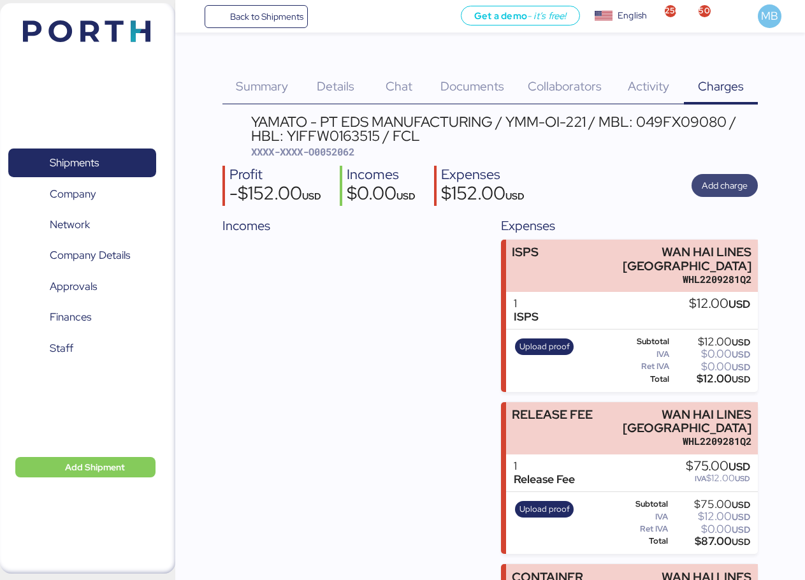
click at [717, 188] on span "Add charge" at bounding box center [725, 185] width 46 height 15
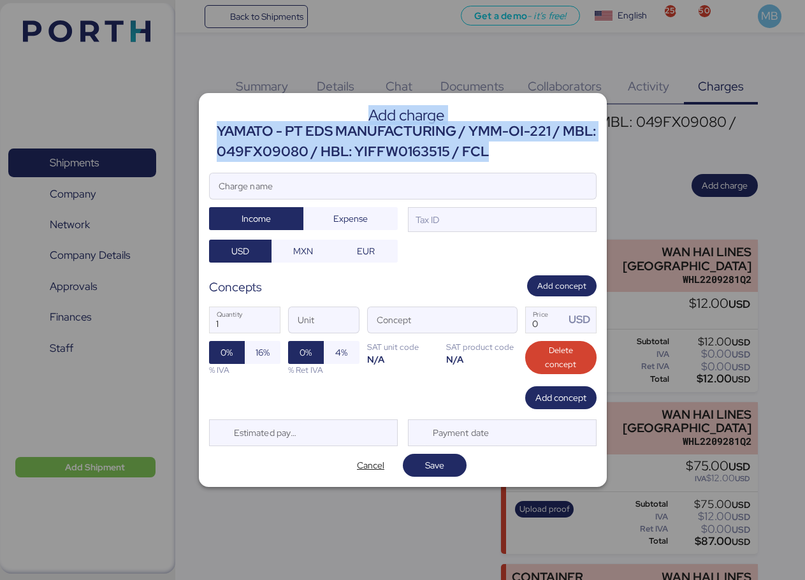
drag, startPoint x: 525, startPoint y: 154, endPoint x: 215, endPoint y: 134, distance: 310.3
click at [215, 134] on header "Add charge YAMATO - PT EDS MANUFACTURING / YMM-OI-221 / MBL: 049FX09080 / HBL: …" at bounding box center [402, 132] width 387 height 59
click at [291, 133] on div "YAMATO - PT EDS MANUFACTURING / YMM-OI-221 / MBL: 049FX09080 / HBL: YIFFW016351…" at bounding box center [407, 141] width 380 height 41
click at [224, 131] on div "YAMATO - PT EDS MANUFACTURING / YMM-OI-221 / MBL: 049FX09080 / HBL: YIFFW016351…" at bounding box center [407, 141] width 380 height 41
drag, startPoint x: 216, startPoint y: 127, endPoint x: 523, endPoint y: 147, distance: 307.8
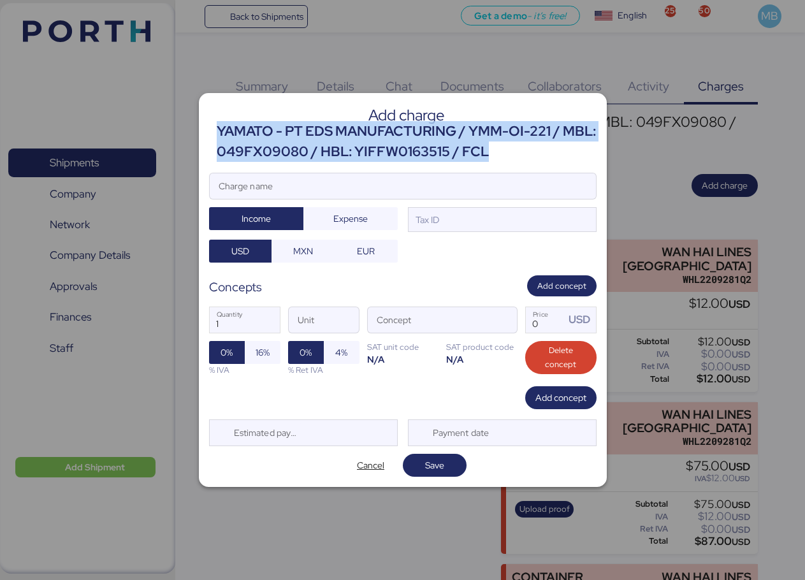
click at [523, 147] on div "YAMATO - PT EDS MANUFACTURING / YMM-OI-221 / MBL: 049FX09080 / HBL: YIFFW016351…" at bounding box center [407, 141] width 380 height 41
copy div "YAMATO - PT EDS MANUFACTURING / YMM-OI-221 / MBL: 049FX09080 / HBL: YIFFW016351…"
click at [374, 180] on input "Charge name" at bounding box center [403, 185] width 386 height 25
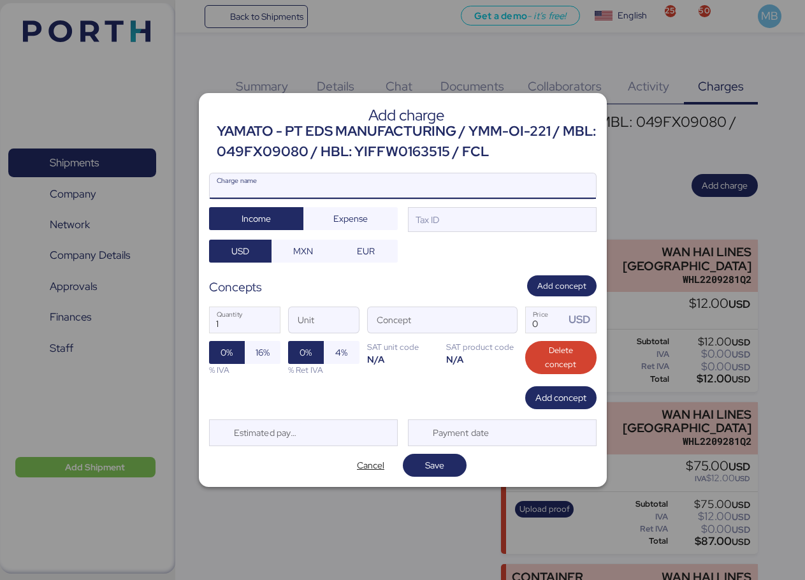
paste input "YAMATO - PT EDS MANUFACTURING / YMM-OI-221 / MBL: 049FX09080 / HBL: YIFFW016351…"
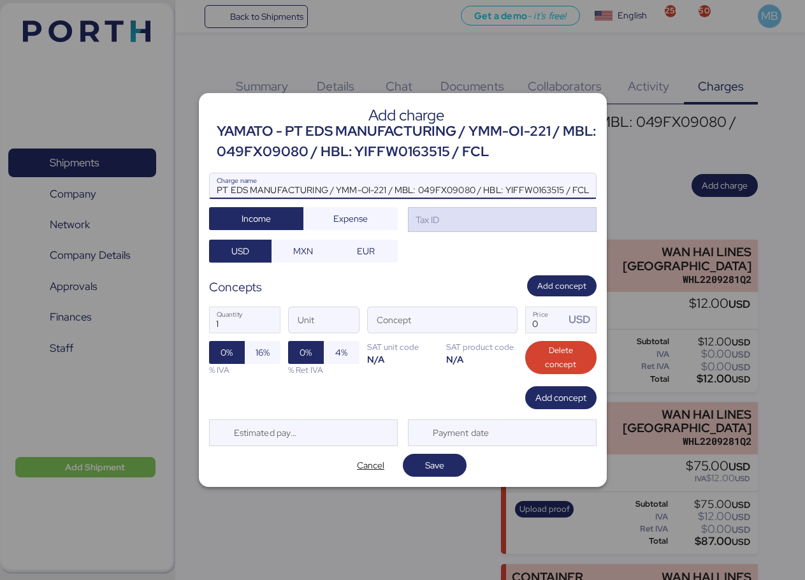
type input "YAMATO - PT EDS MANUFACTURING / YMM-OI-221 / MBL: 049FX09080 / HBL: YIFFW016351…"
click at [497, 220] on div "Tax ID" at bounding box center [502, 219] width 189 height 25
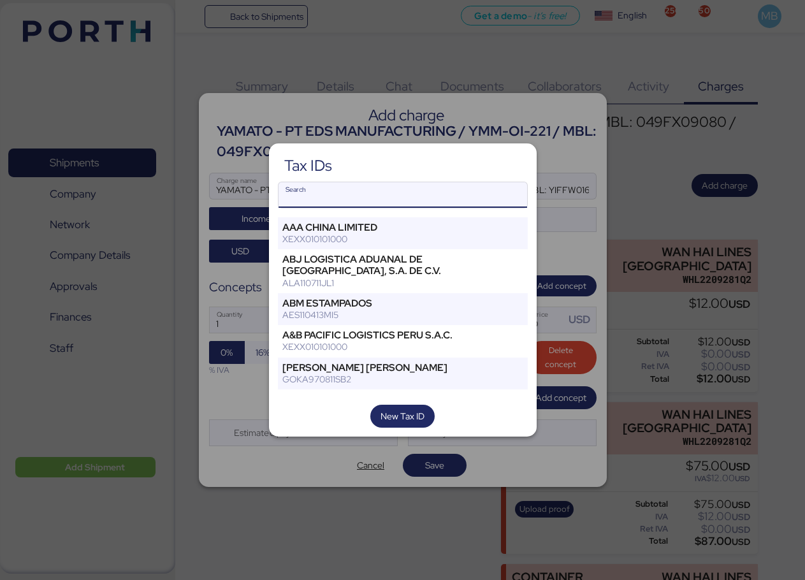
click at [359, 193] on input "Search" at bounding box center [402, 194] width 249 height 25
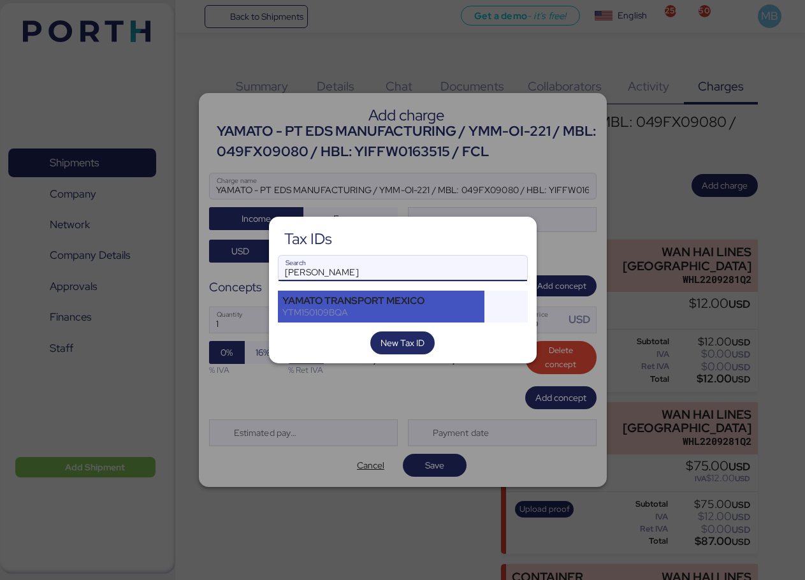
type input "[PERSON_NAME]"
click at [372, 301] on div "YAMATO TRANSPORT MEXICO" at bounding box center [381, 300] width 198 height 11
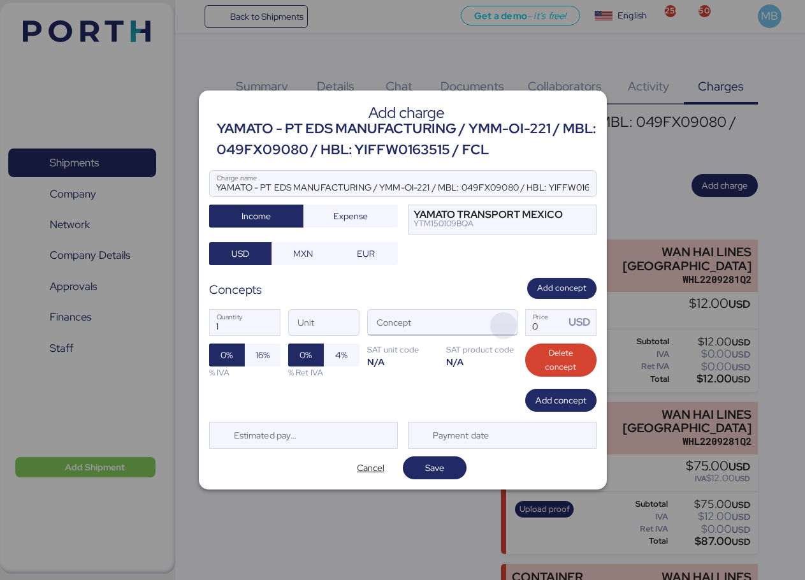
click at [510, 322] on span "button" at bounding box center [503, 325] width 27 height 27
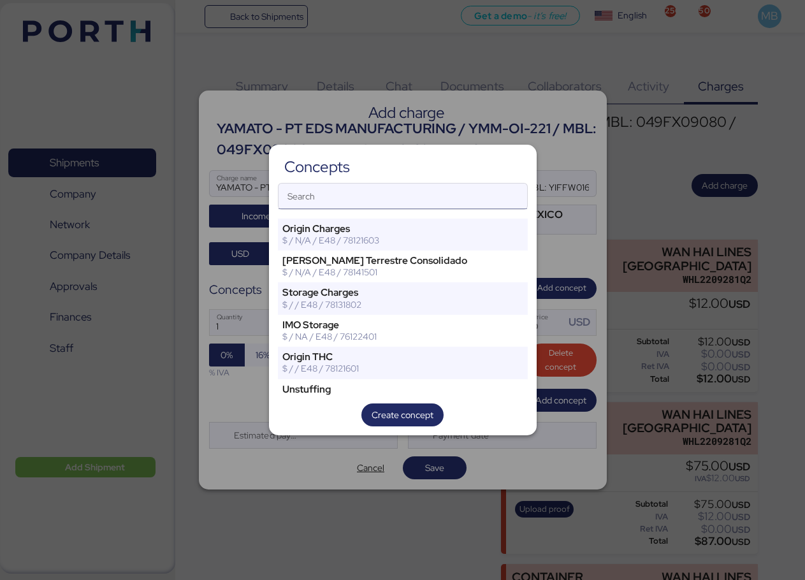
click at [393, 188] on input "Search" at bounding box center [402, 196] width 249 height 25
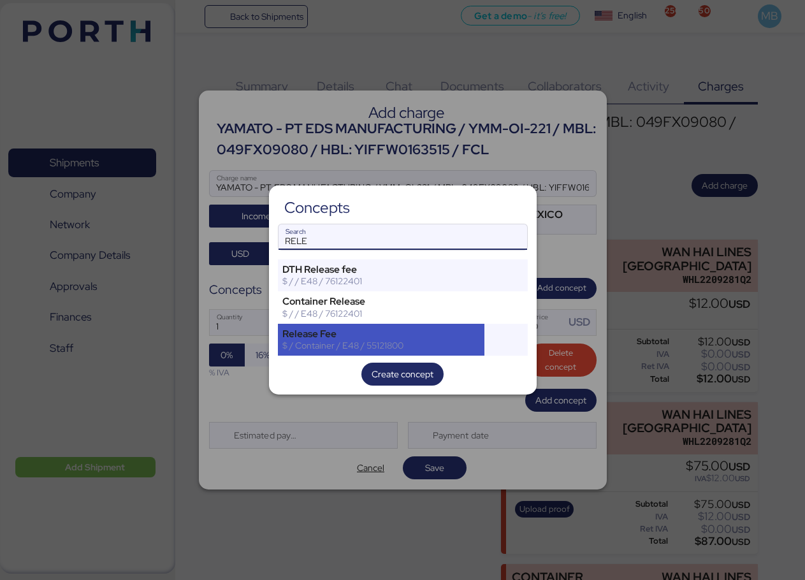
type input "RELE"
click at [384, 331] on div "Release Fee" at bounding box center [381, 333] width 198 height 11
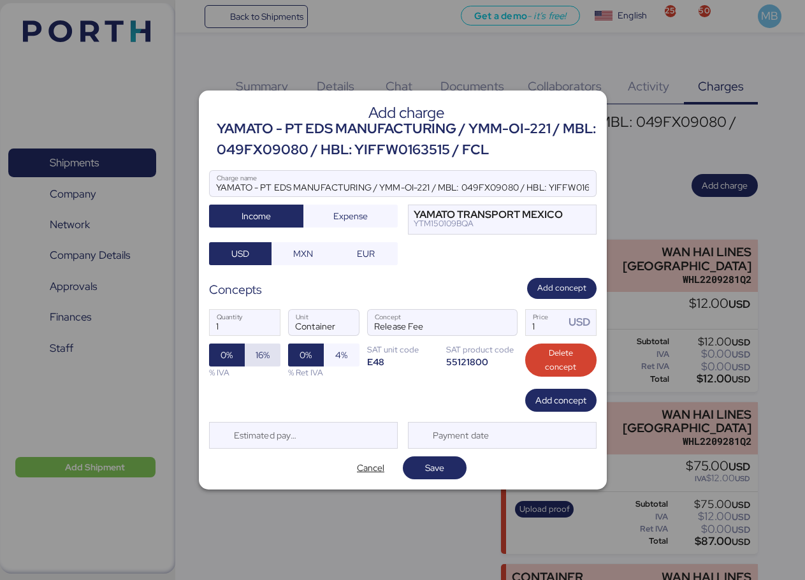
click at [268, 350] on span "16%" at bounding box center [263, 354] width 14 height 15
click at [542, 326] on input "1" at bounding box center [546, 322] width 40 height 25
type input "190"
click at [552, 395] on span "Add concept" at bounding box center [560, 400] width 51 height 15
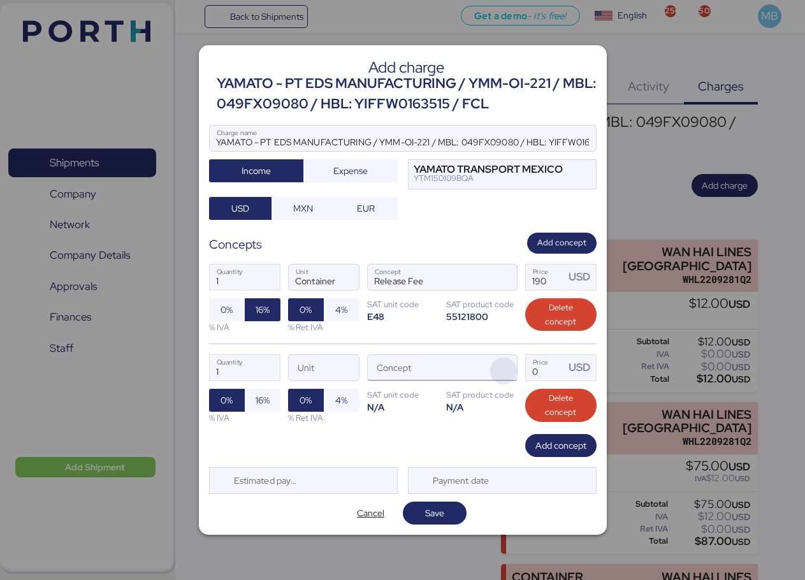
click at [505, 369] on span "button" at bounding box center [503, 370] width 27 height 27
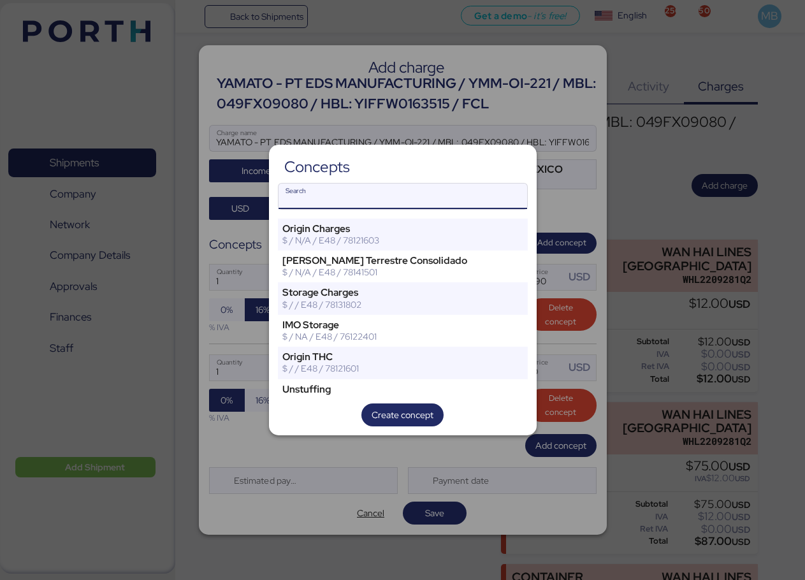
click at [375, 198] on input "Search" at bounding box center [402, 196] width 249 height 25
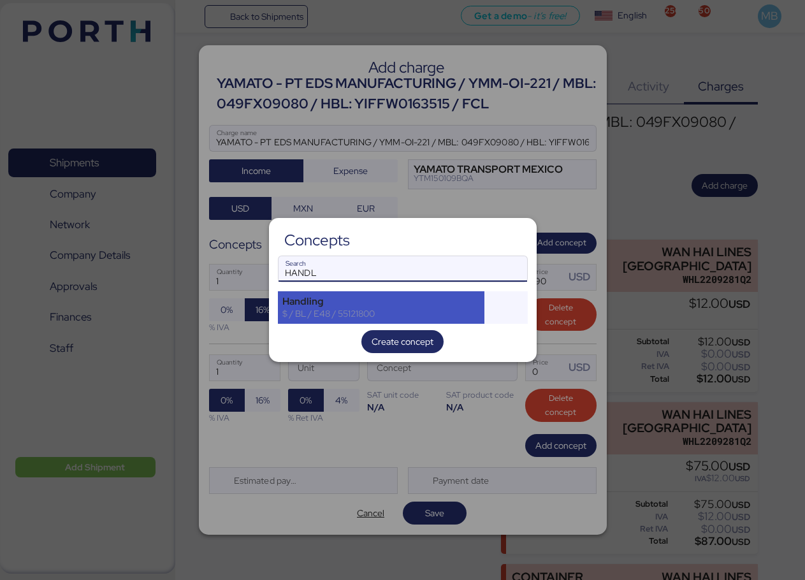
type input "HANDL"
click at [348, 301] on div "Handling" at bounding box center [381, 301] width 198 height 11
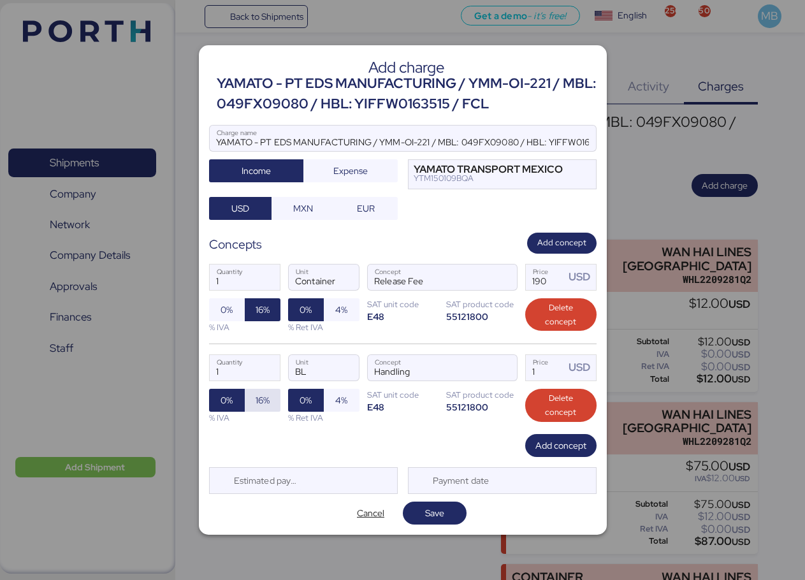
click at [269, 394] on span "16%" at bounding box center [263, 400] width 14 height 15
drag, startPoint x: 546, startPoint y: 370, endPoint x: 524, endPoint y: 370, distance: 22.3
click at [523, 370] on div "1 Quantity BL Unit Handling Concept 1 Price USD 0% 16% % IVA 0% 4% % Ret IVA SA…" at bounding box center [402, 388] width 387 height 90
type input "36"
click at [559, 445] on span "Add concept" at bounding box center [560, 445] width 51 height 15
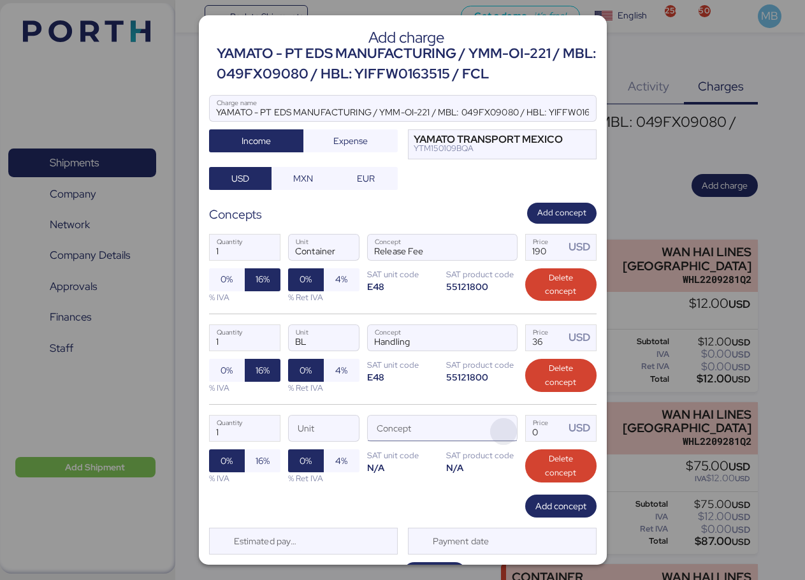
click at [496, 428] on span "button" at bounding box center [503, 431] width 27 height 27
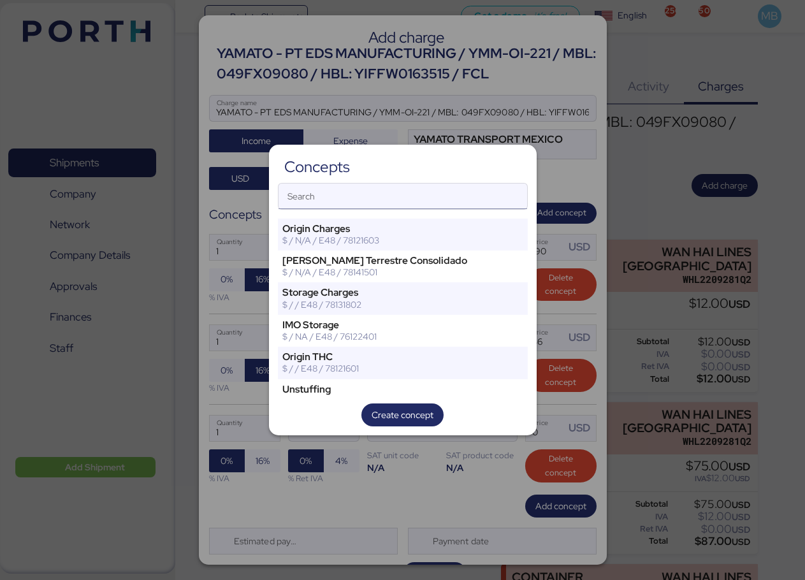
click at [338, 199] on input "Search" at bounding box center [402, 196] width 249 height 25
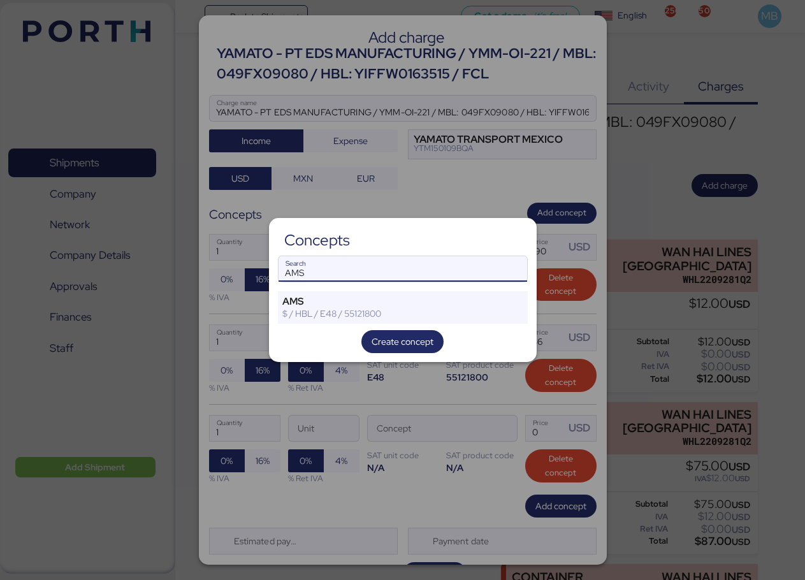
type input "AMS"
click at [341, 288] on div "Concepts AMS Search AMS $ / HBL / E48 / 55121800 Create concept" at bounding box center [403, 290] width 268 height 144
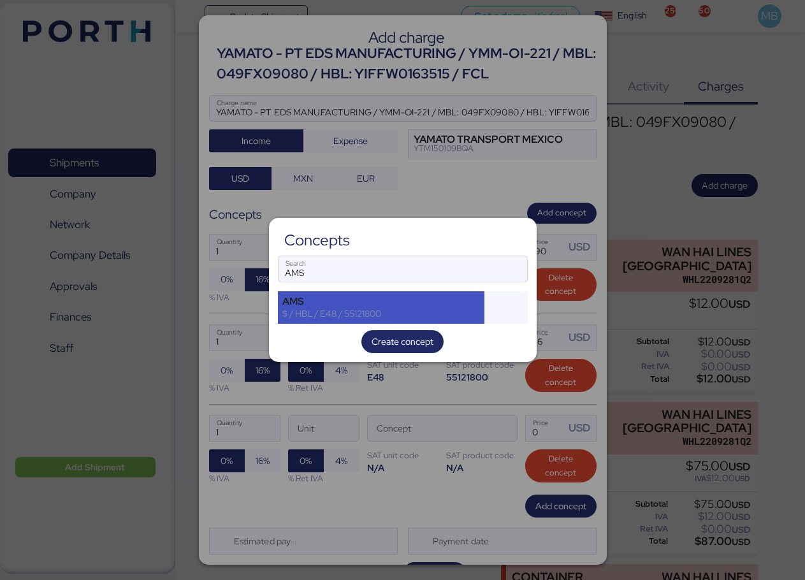
click at [335, 304] on div "AMS" at bounding box center [381, 301] width 198 height 11
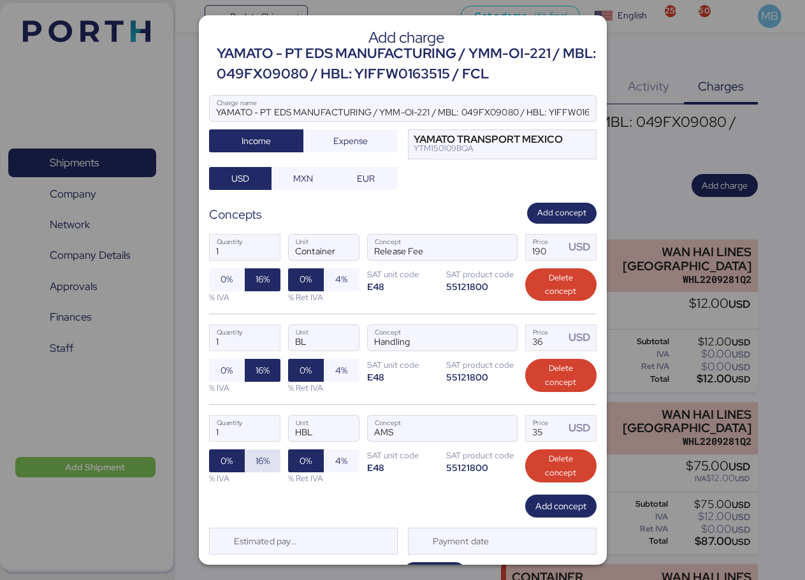
click at [260, 459] on span "16%" at bounding box center [263, 460] width 14 height 15
click at [540, 433] on input "35" at bounding box center [546, 427] width 40 height 25
type input "3"
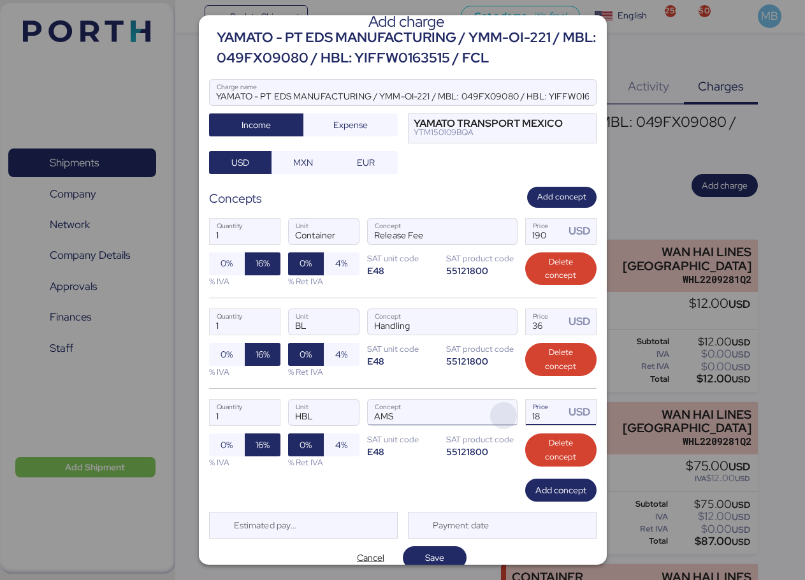
scroll to position [31, 0]
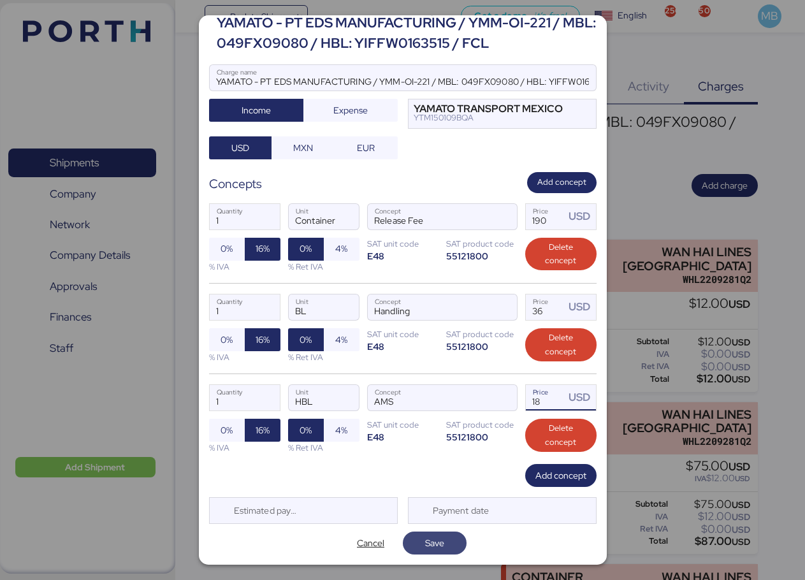
type input "18"
click at [429, 540] on span "Save" at bounding box center [434, 542] width 19 height 15
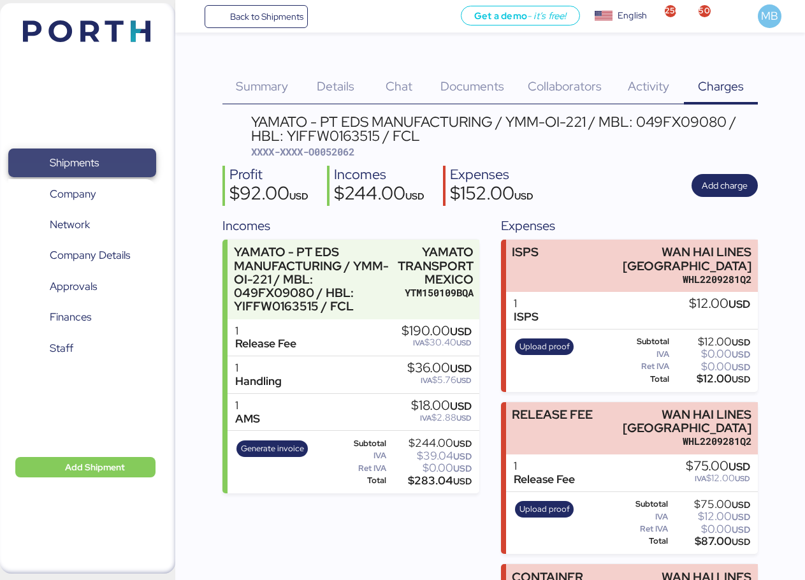
click at [134, 161] on span "Shipments" at bounding box center [81, 163] width 137 height 18
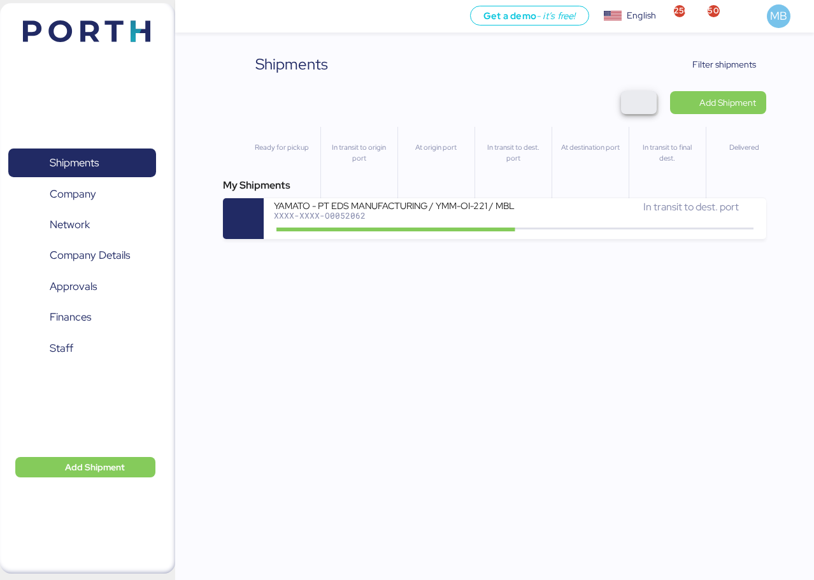
click at [644, 104] on span "button" at bounding box center [639, 103] width 15 height 18
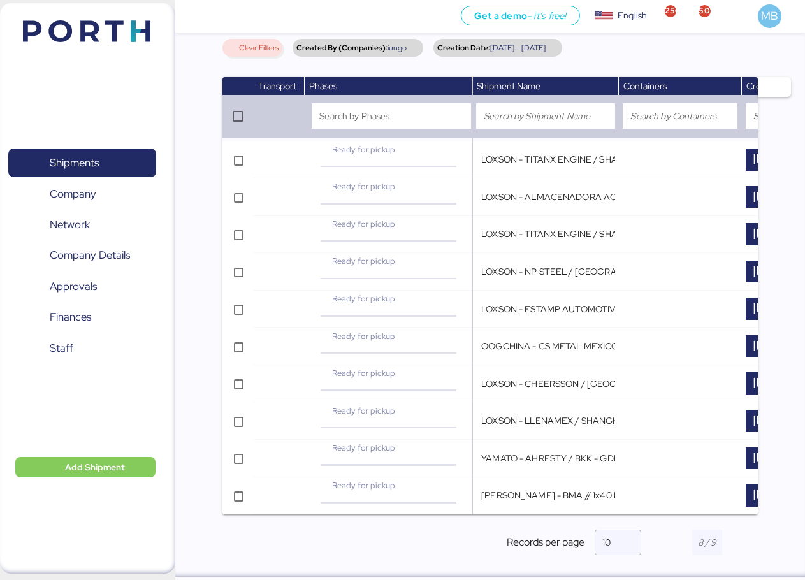
scroll to position [133, 0]
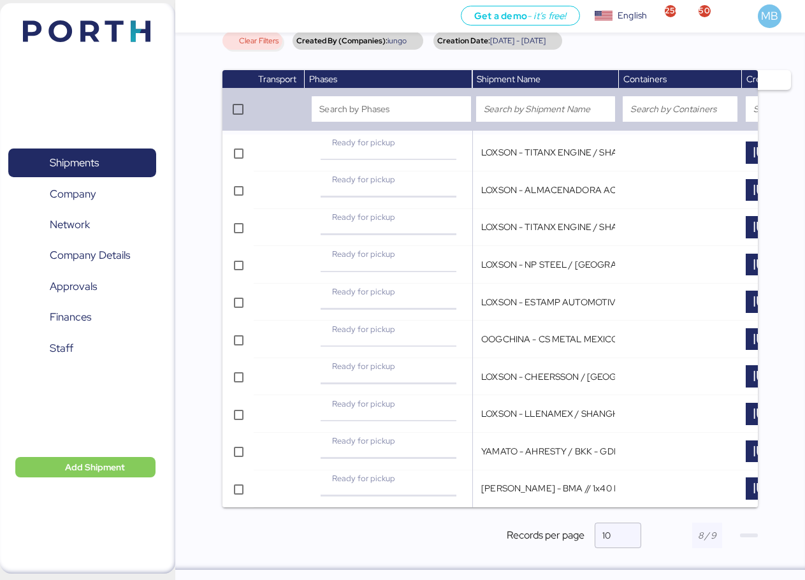
click at [751, 535] on span "button" at bounding box center [749, 535] width 18 height 4
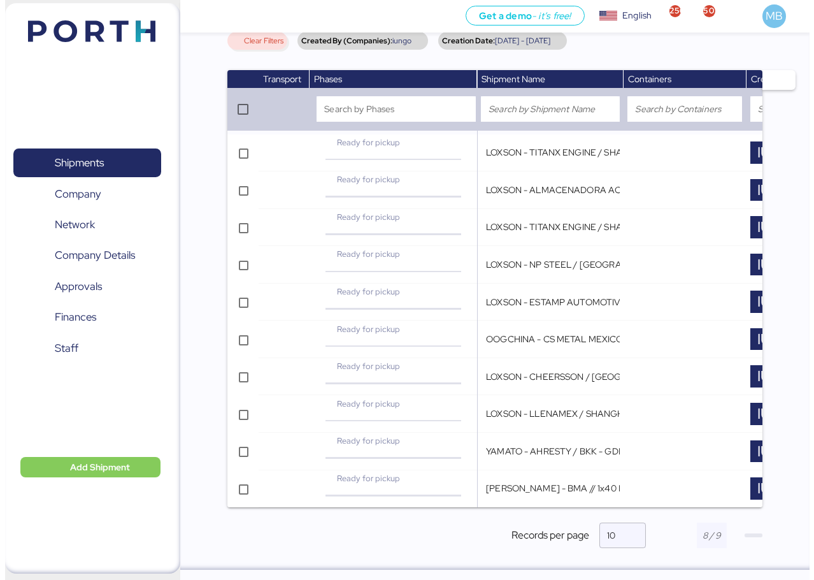
scroll to position [0, 0]
